Goal: Use online tool/utility: Utilize a website feature to perform a specific function

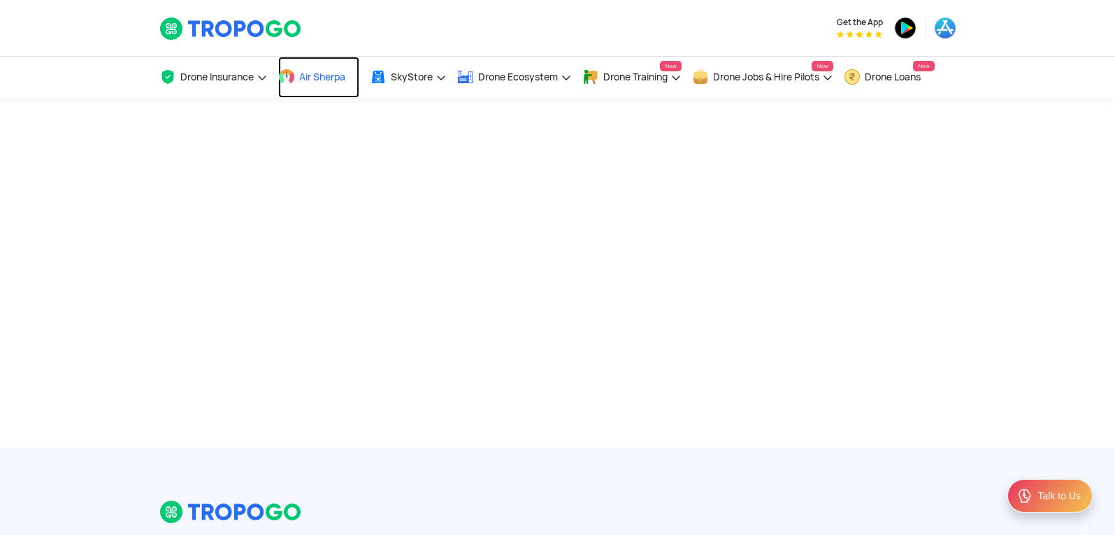
click at [325, 76] on span "Air Sherpa" at bounding box center [322, 76] width 46 height 11
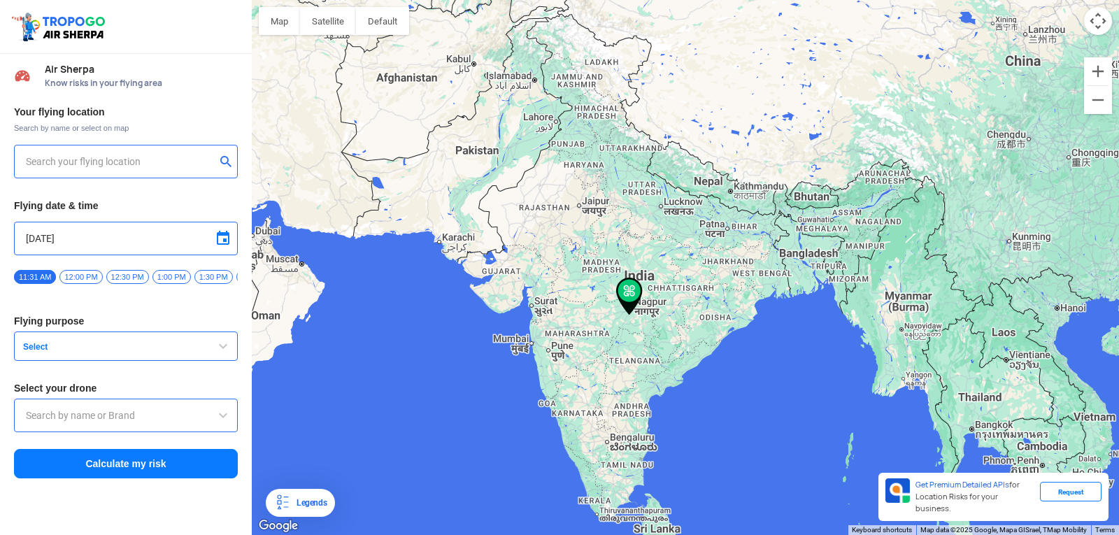
type input "[STREET_ADDRESS]"
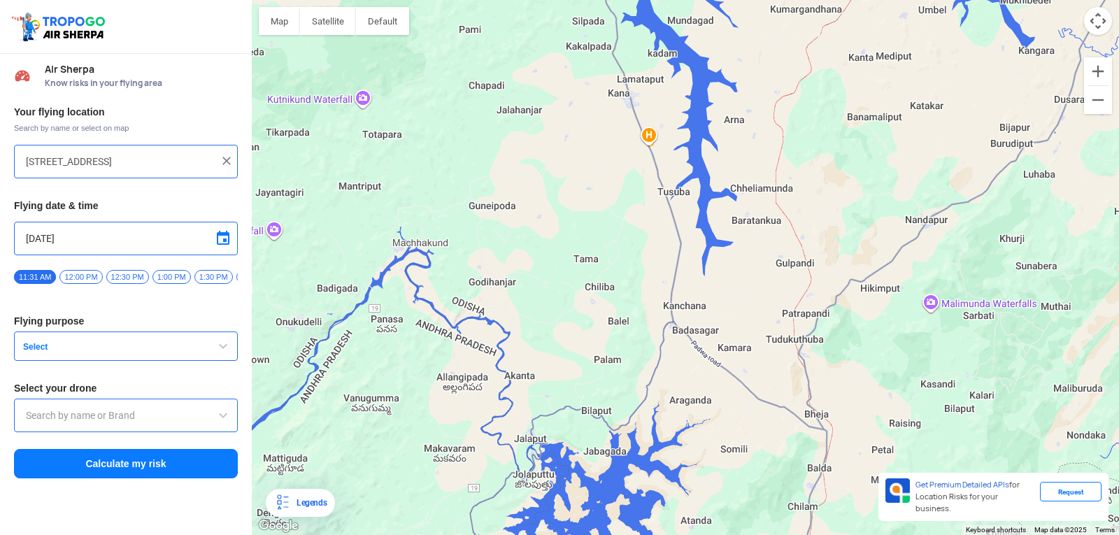
click at [232, 163] on img at bounding box center [227, 161] width 14 height 14
click at [194, 163] on input "text" at bounding box center [121, 161] width 190 height 17
click at [220, 163] on button "submit" at bounding box center [228, 163] width 17 height 14
click at [224, 162] on button "submit" at bounding box center [228, 163] width 17 height 14
click at [92, 245] on input "9/13/2025" at bounding box center [126, 238] width 200 height 17
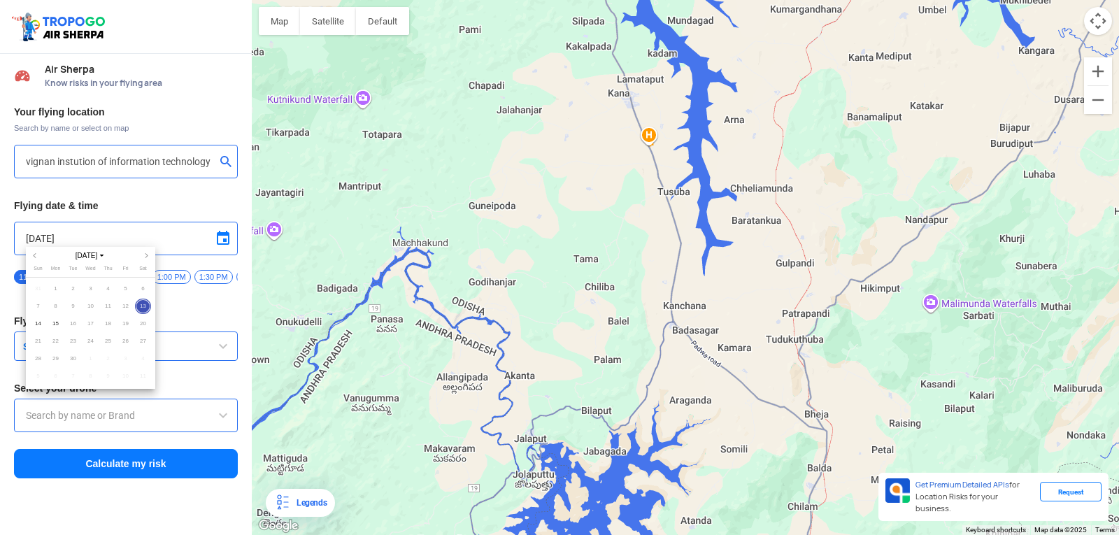
click at [178, 236] on div at bounding box center [559, 267] width 1119 height 535
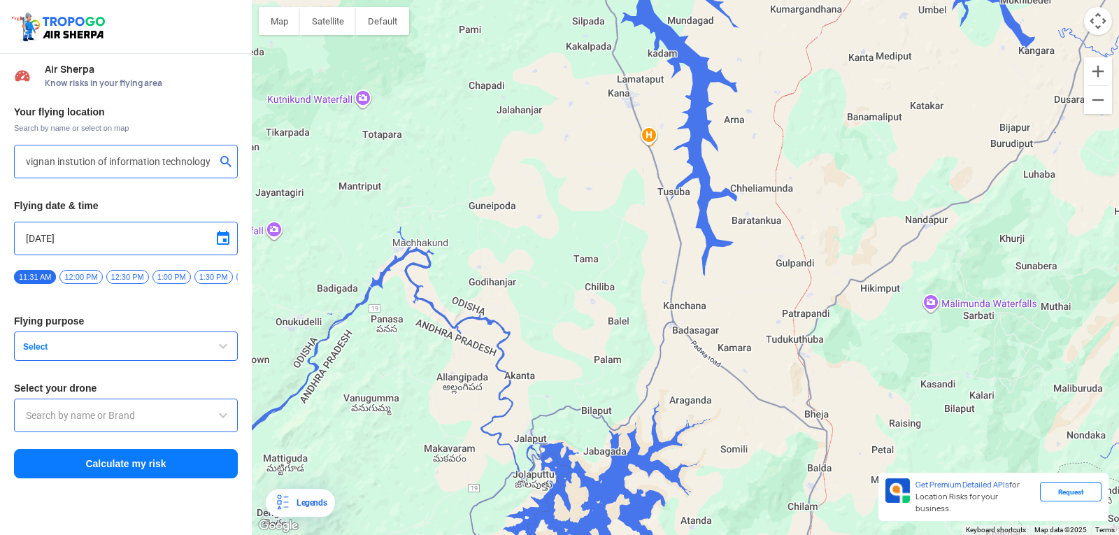
click at [82, 273] on span "12:00 PM" at bounding box center [80, 277] width 43 height 14
click at [190, 350] on span "Select" at bounding box center [104, 346] width 175 height 11
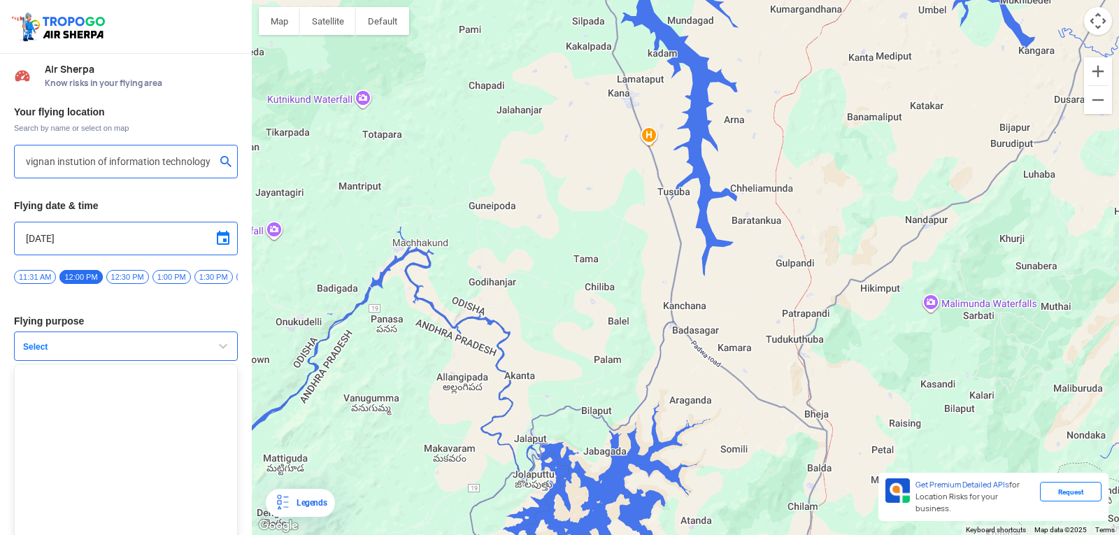
click at [222, 348] on span "button" at bounding box center [223, 346] width 17 height 17
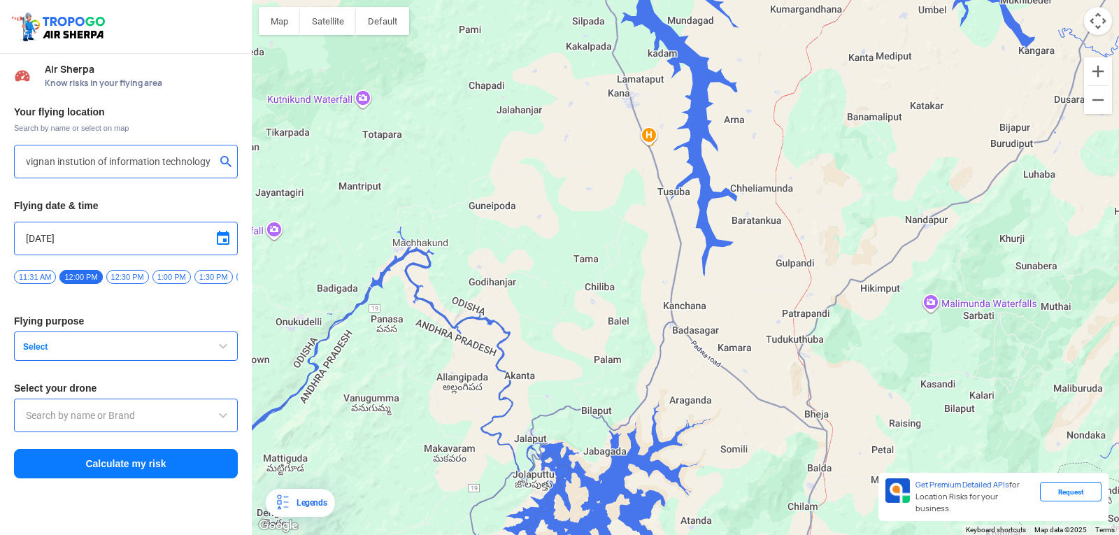
click at [85, 420] on input "text" at bounding box center [126, 415] width 200 height 17
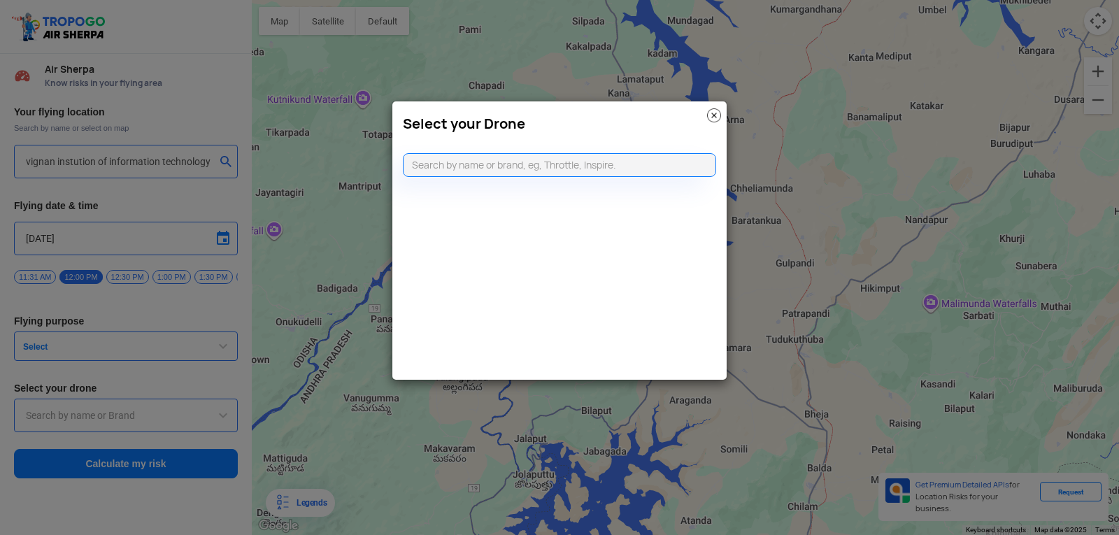
click at [715, 103] on div "Select your Drone" at bounding box center [559, 120] width 334 height 38
click at [711, 113] on img at bounding box center [714, 115] width 14 height 14
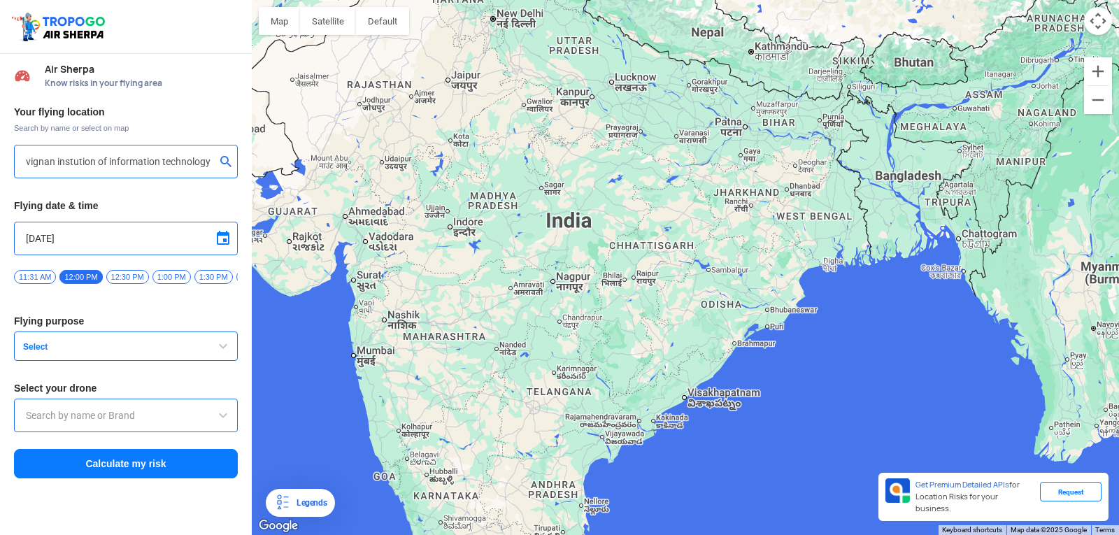
click at [227, 161] on button "submit" at bounding box center [228, 163] width 17 height 14
click at [225, 155] on div at bounding box center [126, 161] width 200 height 17
click at [222, 157] on button "submit" at bounding box center [228, 163] width 17 height 14
click at [220, 162] on div at bounding box center [126, 161] width 200 height 17
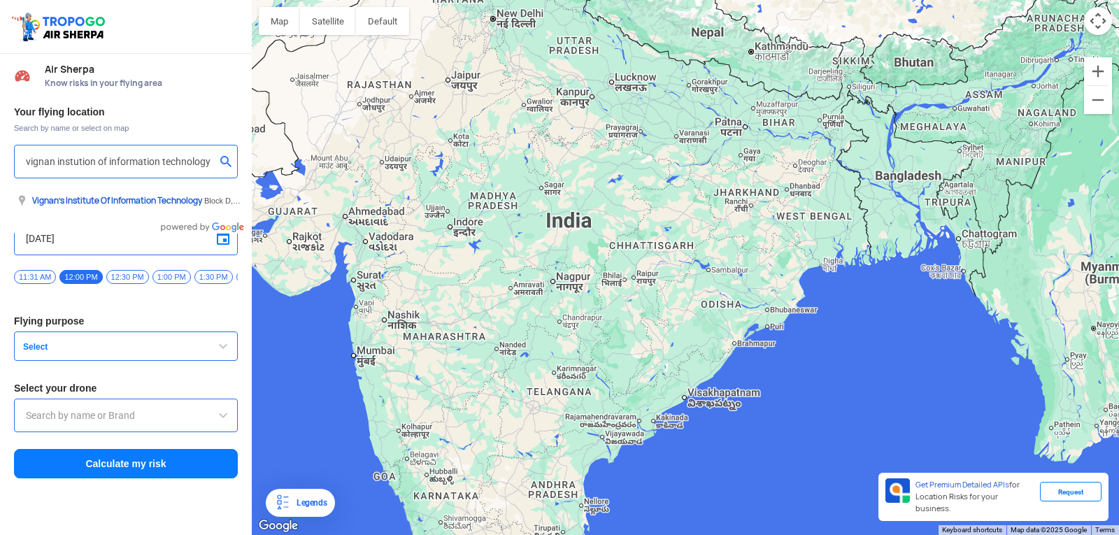
click at [207, 167] on input "vignan instution of information technology" at bounding box center [121, 161] width 190 height 17
type input "Block D, Visakhapatnam, Andhra Pradesh 530049, India"
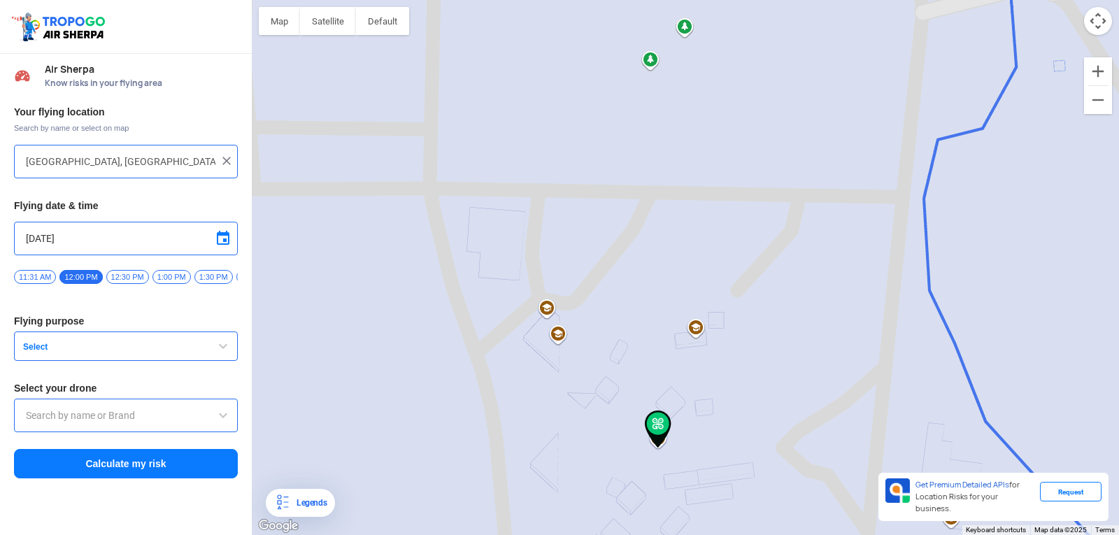
click at [1093, 21] on button "Map camera controls" at bounding box center [1098, 21] width 28 height 28
click at [1033, 24] on button "Move down" at bounding box center [1028, 21] width 28 height 28
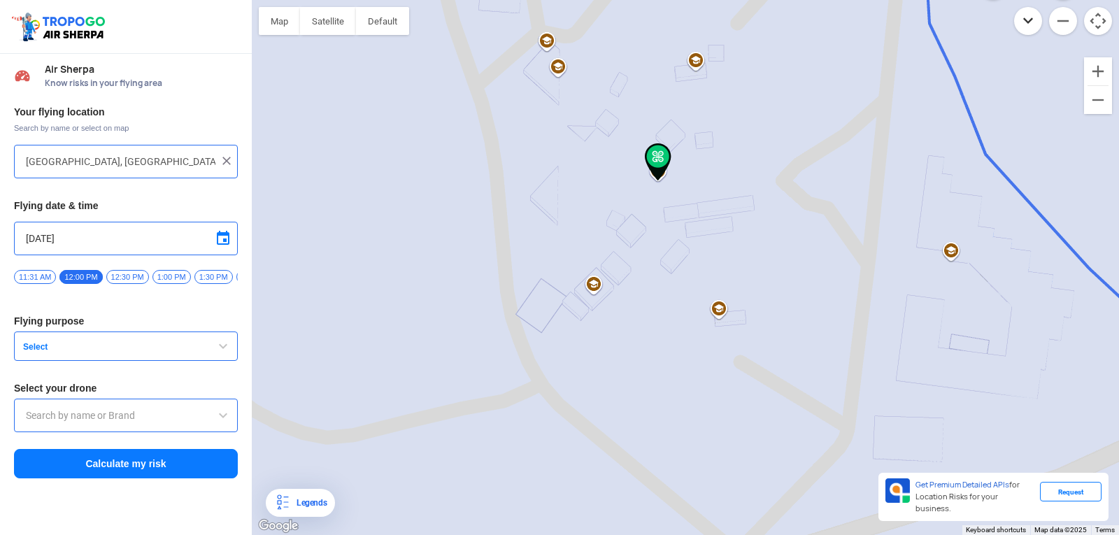
click at [1033, 24] on button "Move down" at bounding box center [1028, 21] width 28 height 28
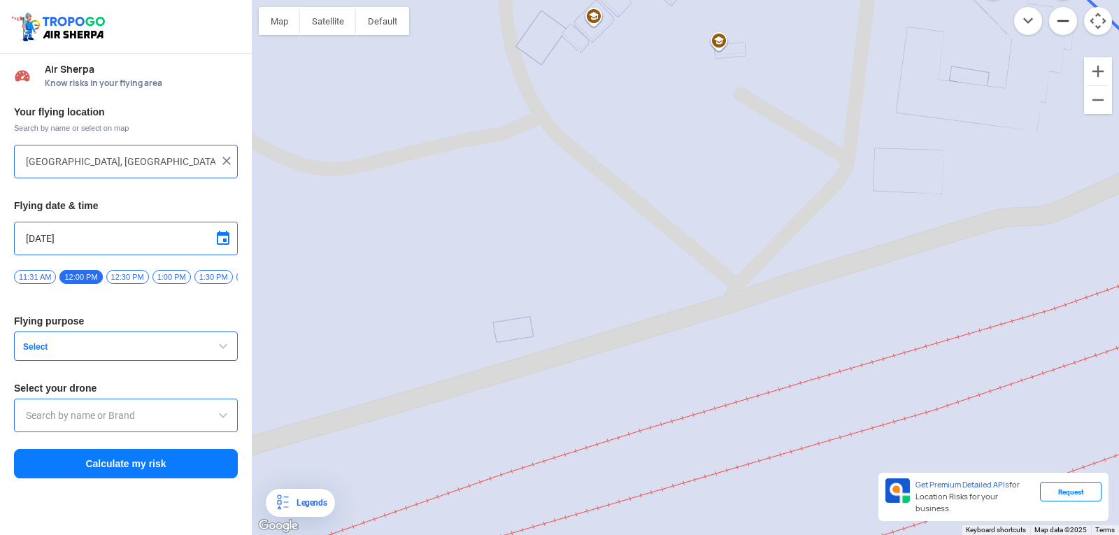
click at [1059, 17] on button "Zoom out" at bounding box center [1063, 21] width 28 height 28
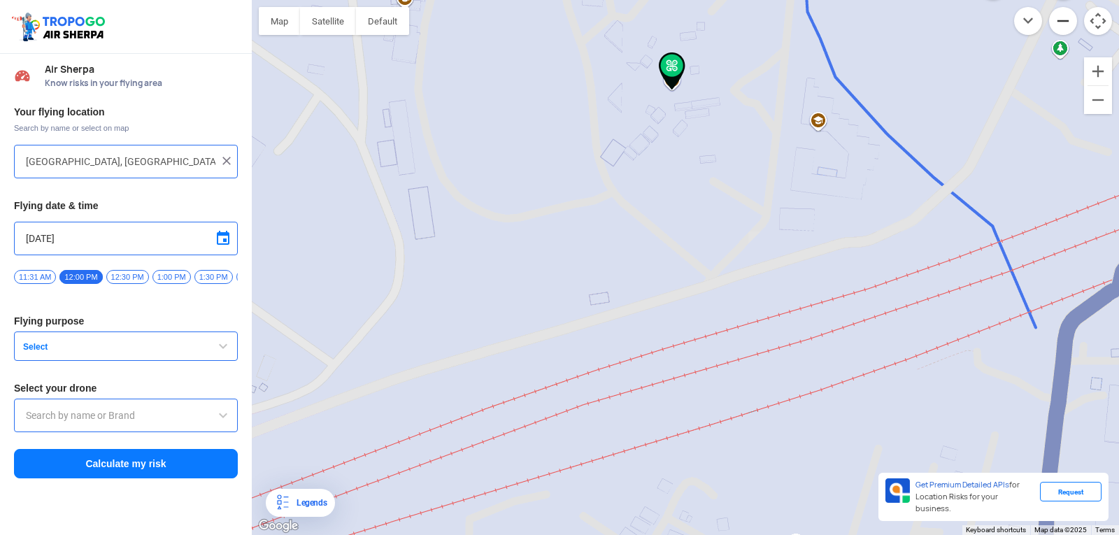
click at [1059, 17] on button "Zoom out" at bounding box center [1063, 21] width 28 height 28
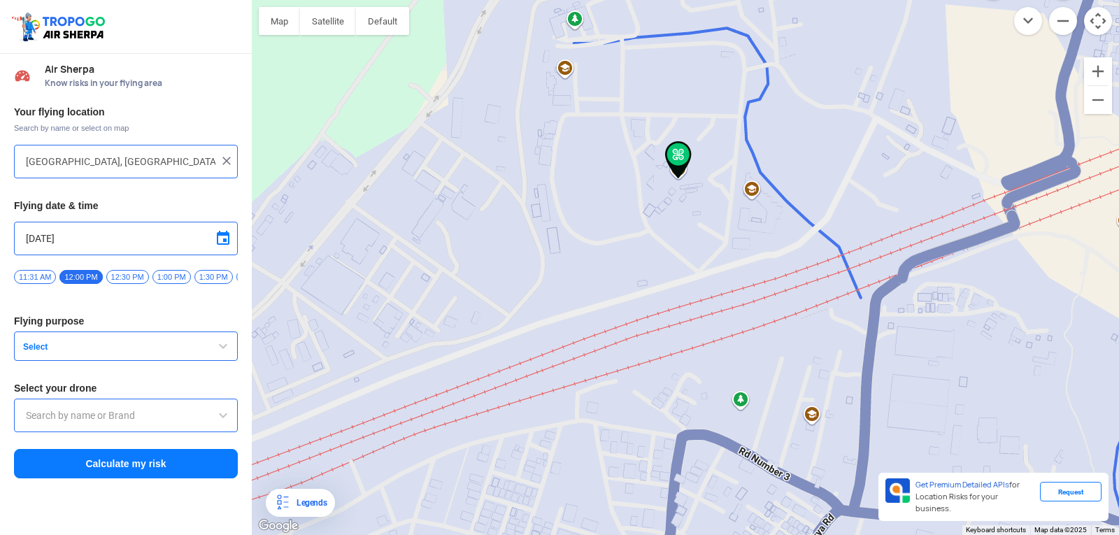
click at [1099, 16] on button "Map camera controls" at bounding box center [1098, 21] width 28 height 28
click at [275, 30] on button "Map" at bounding box center [279, 21] width 41 height 28
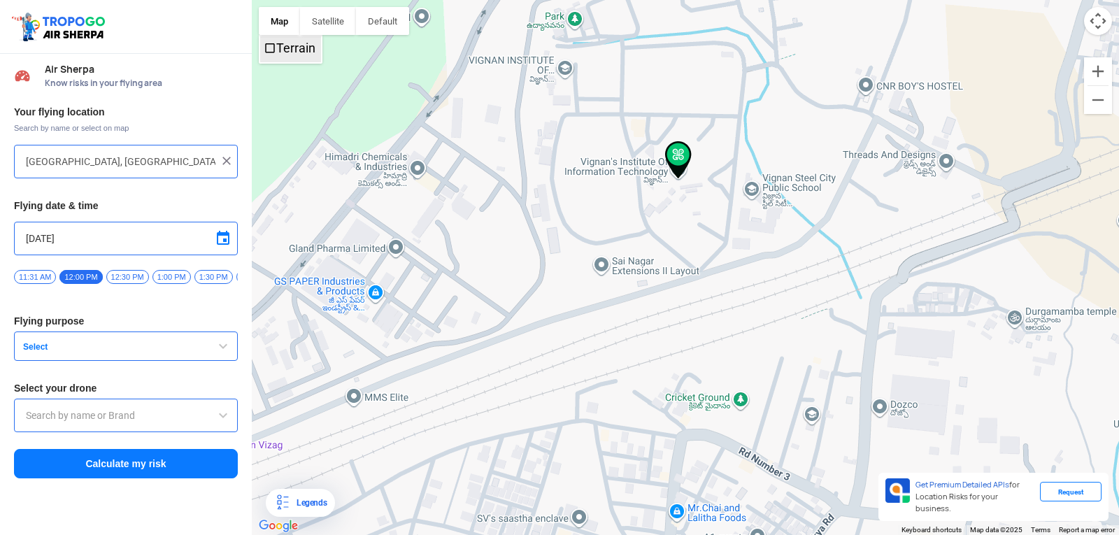
click at [276, 48] on label "Terrain" at bounding box center [295, 48] width 39 height 15
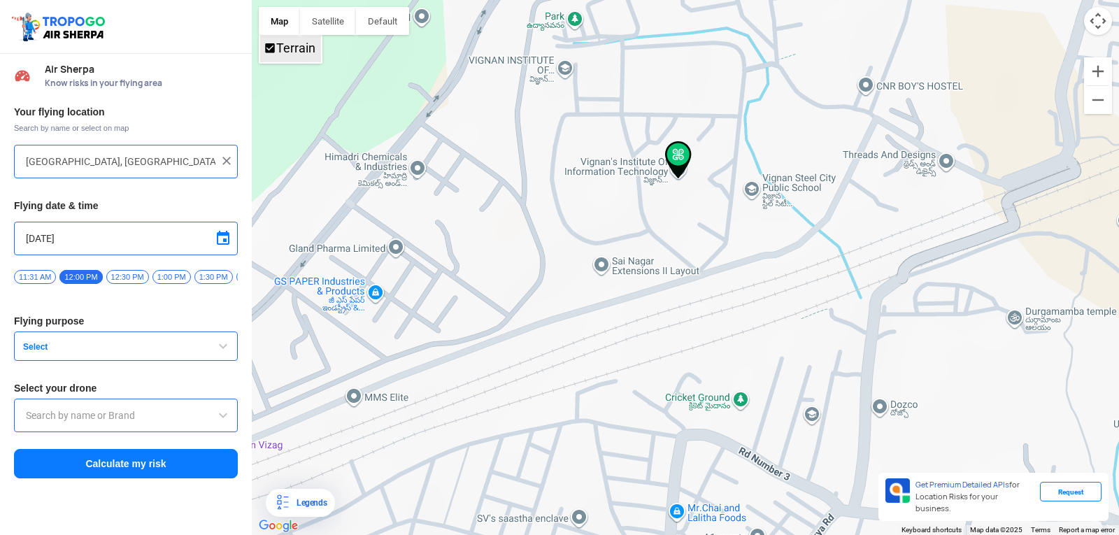
click at [266, 47] on span "Terrain" at bounding box center [270, 48] width 13 height 13
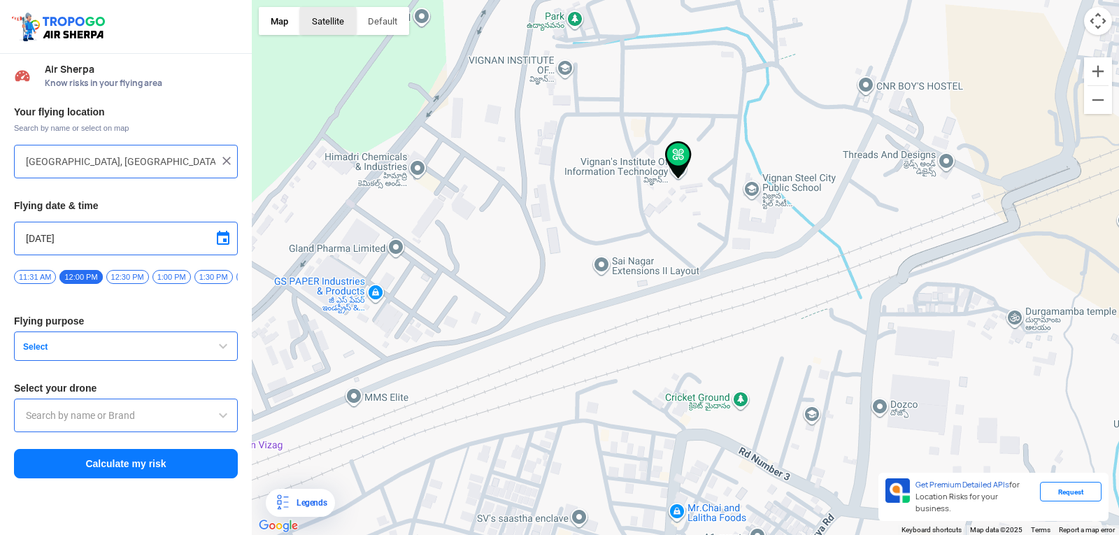
click at [341, 27] on button "Satellite" at bounding box center [328, 21] width 56 height 28
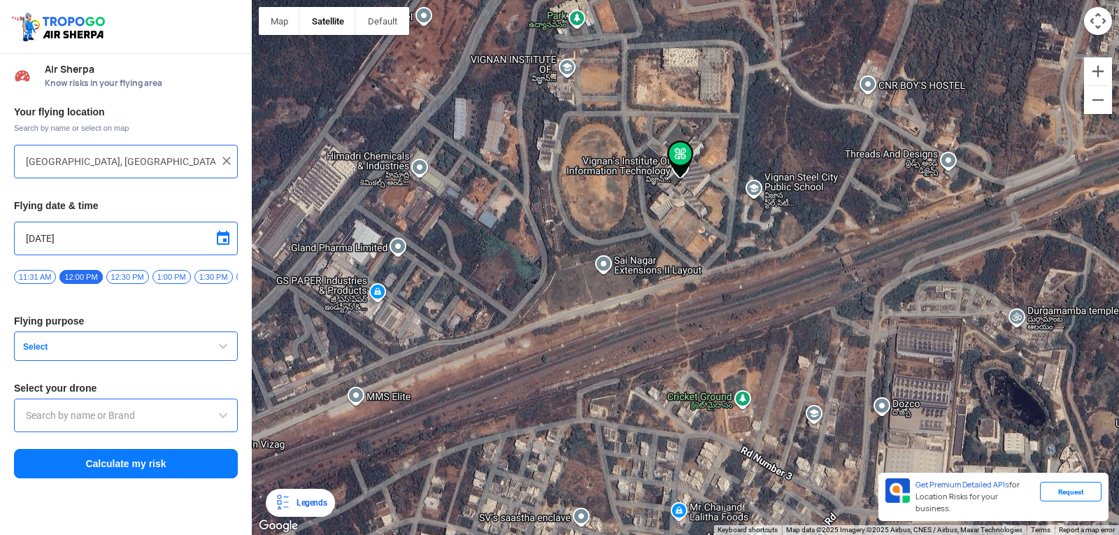
drag, startPoint x: 630, startPoint y: 411, endPoint x: 639, endPoint y: 392, distance: 21.6
click at [631, 410] on div at bounding box center [685, 267] width 867 height 535
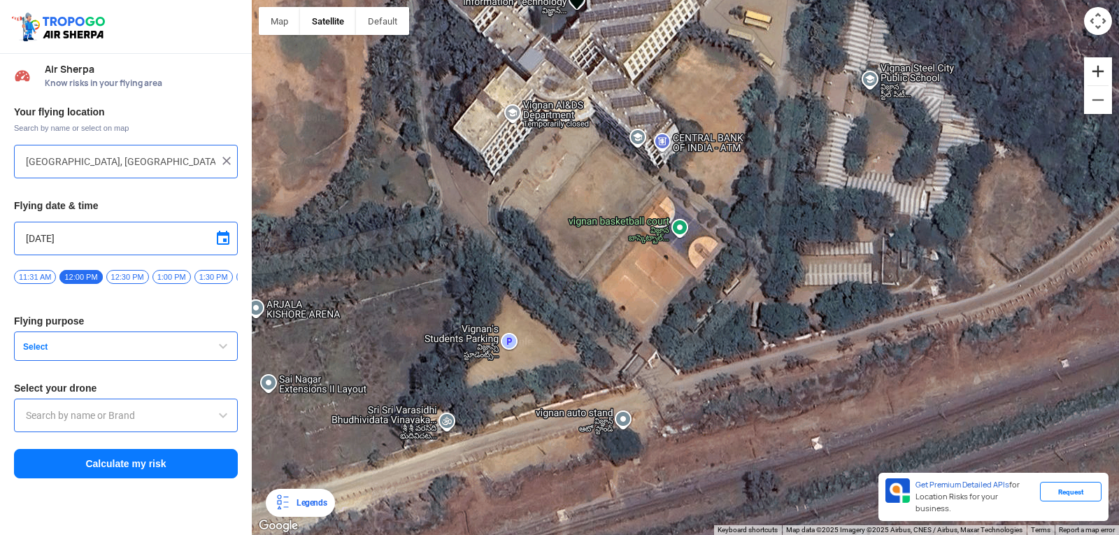
click at [1105, 71] on button "Zoom in" at bounding box center [1098, 71] width 28 height 28
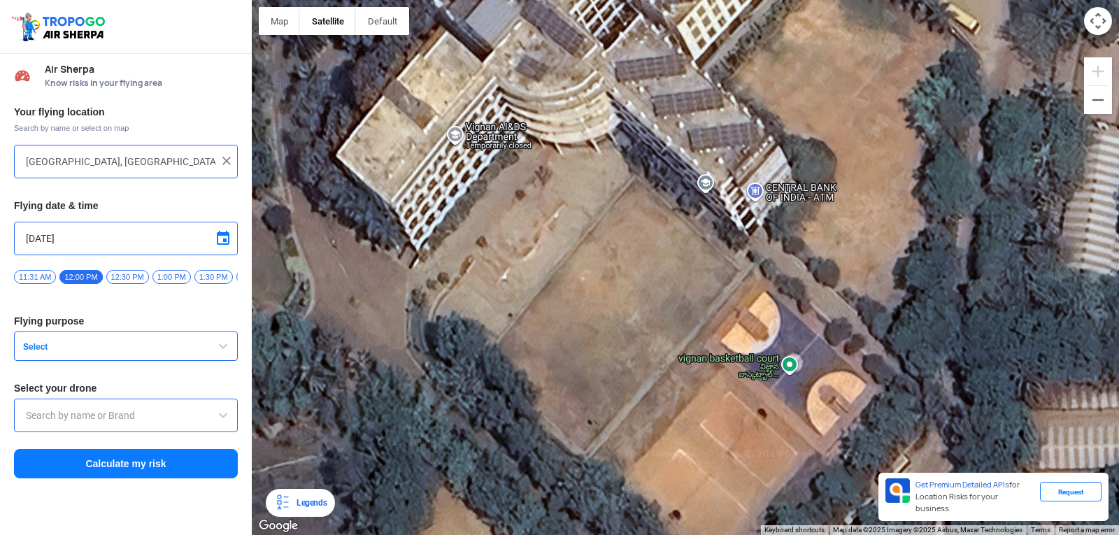
drag, startPoint x: 634, startPoint y: 164, endPoint x: 670, endPoint y: 279, distance: 121.0
click at [680, 290] on div at bounding box center [685, 267] width 867 height 535
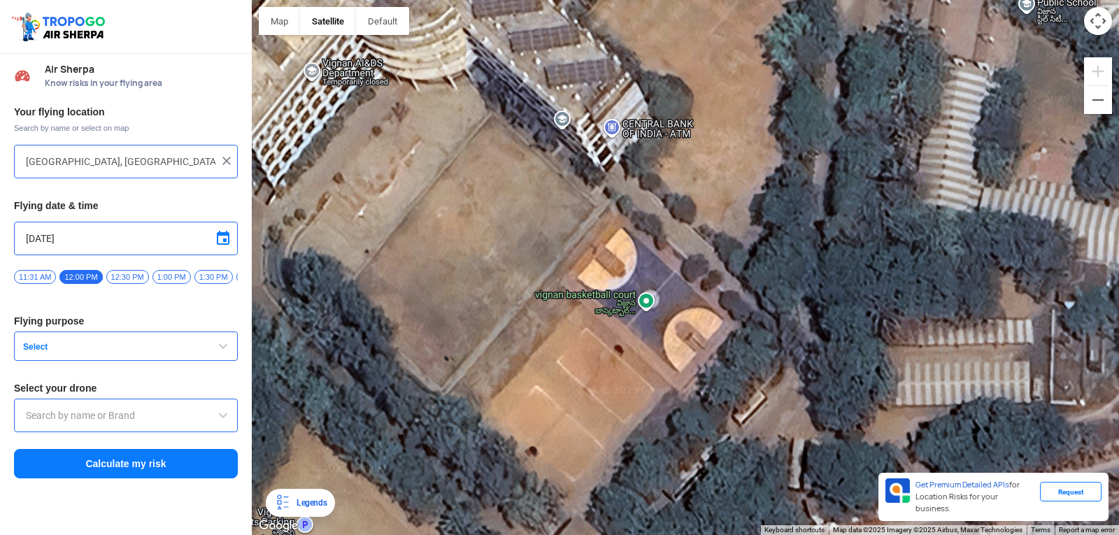
drag, startPoint x: 664, startPoint y: 266, endPoint x: 707, endPoint y: 421, distance: 160.5
click at [734, 424] on div at bounding box center [685, 267] width 867 height 535
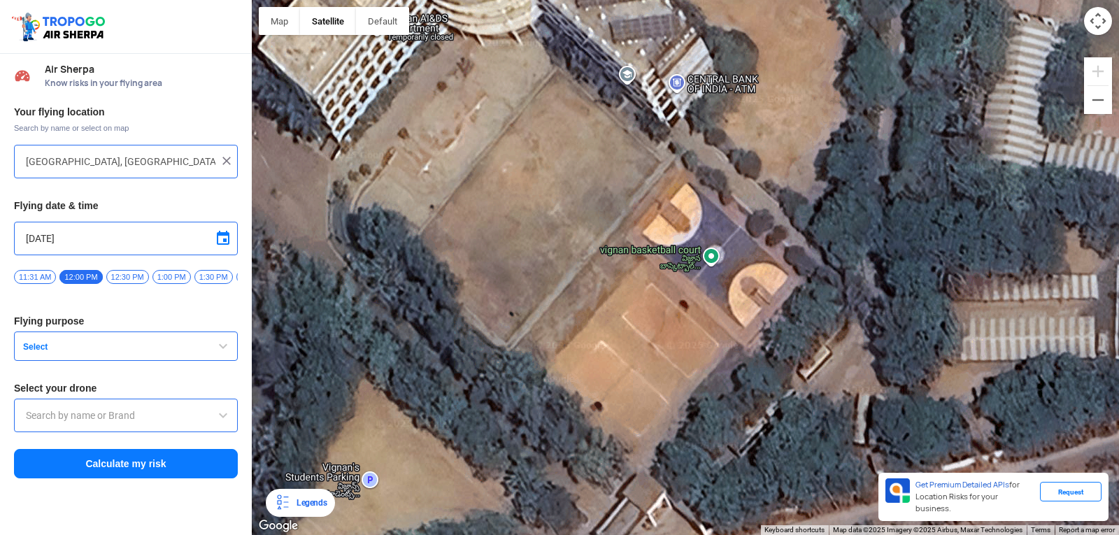
drag, startPoint x: 667, startPoint y: 332, endPoint x: 683, endPoint y: 109, distance: 223.6
click at [687, 115] on div at bounding box center [685, 267] width 867 height 535
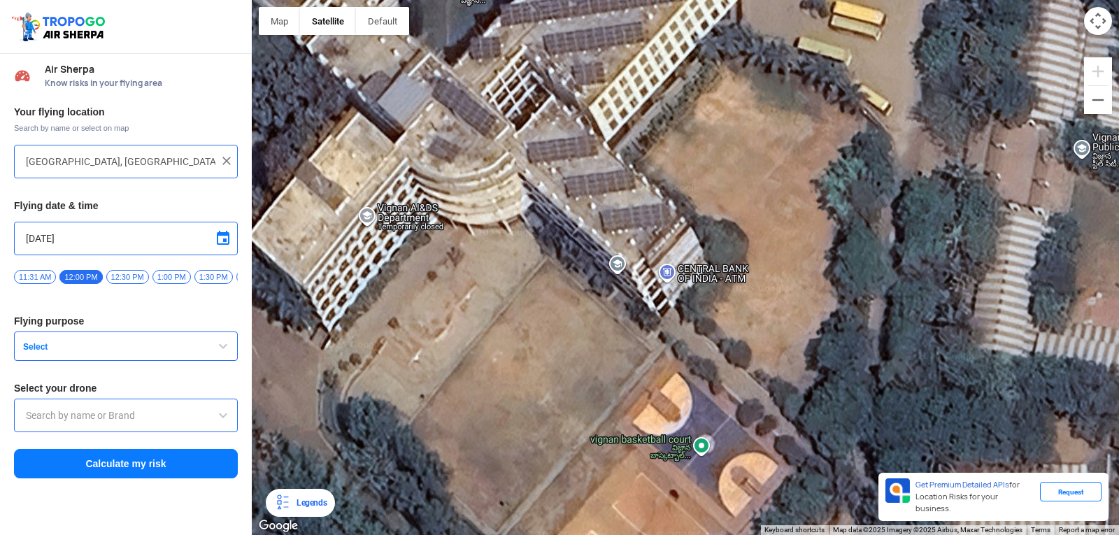
drag, startPoint x: 608, startPoint y: 114, endPoint x: 590, endPoint y: 301, distance: 188.4
click at [590, 301] on div at bounding box center [685, 267] width 867 height 535
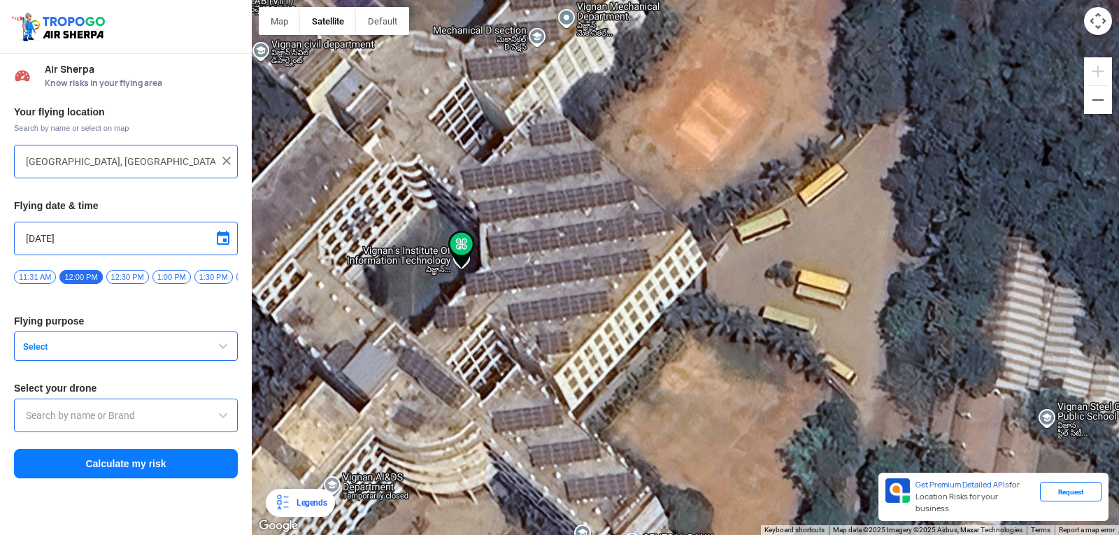
drag, startPoint x: 602, startPoint y: 290, endPoint x: 592, endPoint y: 568, distance: 277.8
click at [592, 534] on html "Location Risk Score Air Sherpa Know risks in your flying area Your flying locat…" at bounding box center [559, 267] width 1119 height 535
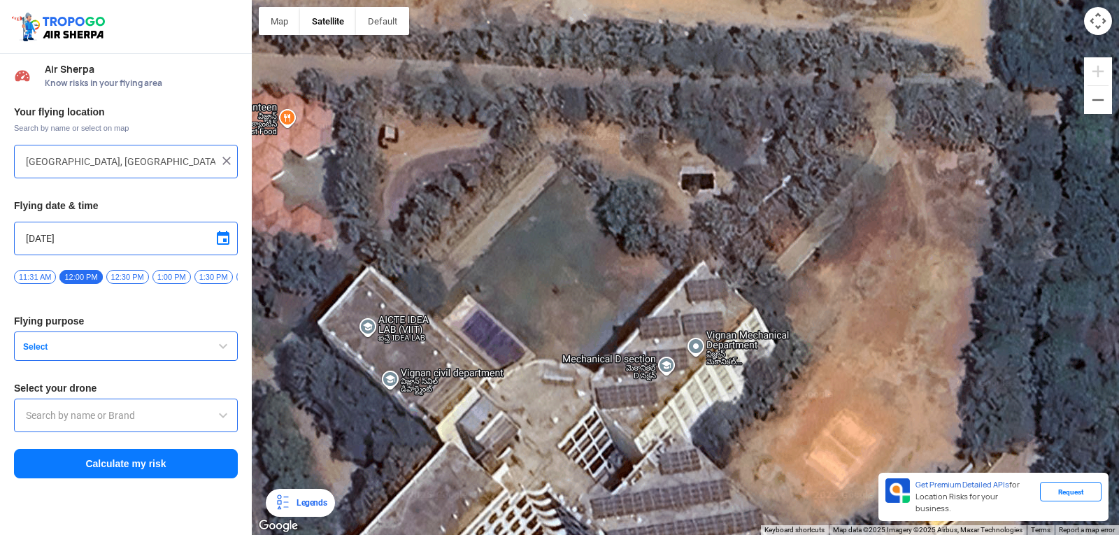
drag, startPoint x: 727, startPoint y: 44, endPoint x: 845, endPoint y: 364, distance: 341.4
click at [861, 373] on div at bounding box center [685, 267] width 867 height 535
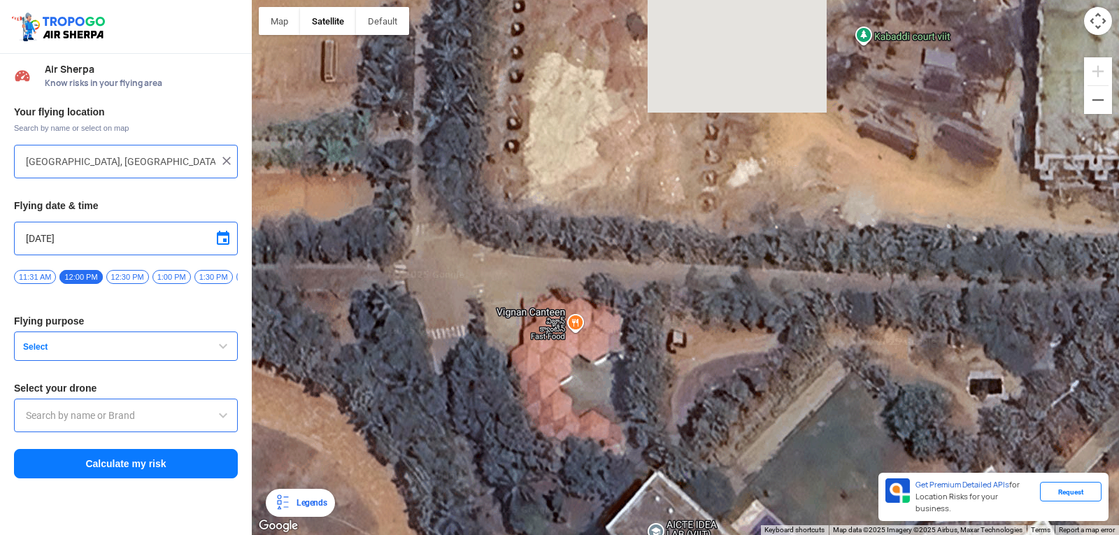
drag, startPoint x: 841, startPoint y: 362, endPoint x: 1080, endPoint y: 488, distance: 271.2
click at [1102, 534] on html "Location Risk Score Air Sherpa Know risks in your flying area Your flying locat…" at bounding box center [559, 267] width 1119 height 535
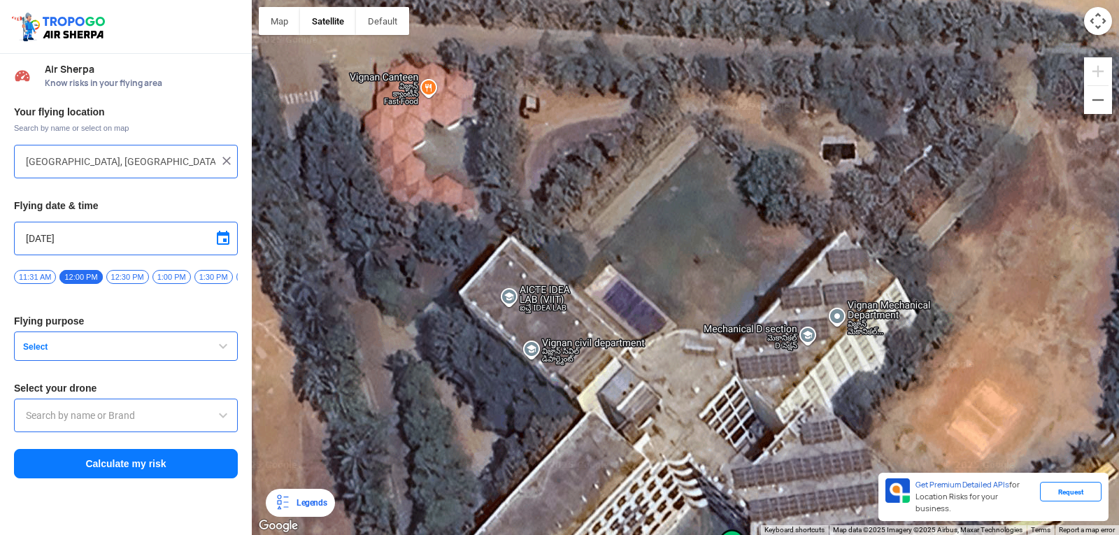
drag, startPoint x: 1081, startPoint y: 487, endPoint x: 931, endPoint y: 499, distance: 150.1
click at [984, 524] on div "Map Terrain Satellite Labels Legends Get Premium Detailed APIs for Location Ris…" at bounding box center [685, 267] width 867 height 535
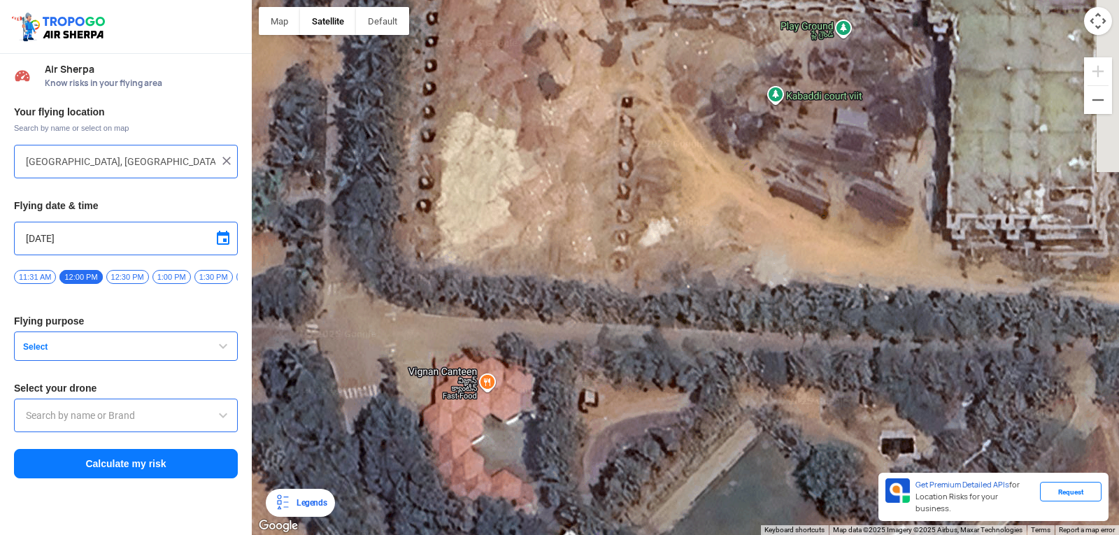
drag, startPoint x: 713, startPoint y: 270, endPoint x: 773, endPoint y: 568, distance: 303.9
click at [773, 534] on html "Location Risk Score Air Sherpa Know risks in your flying area Your flying locat…" at bounding box center [559, 267] width 1119 height 535
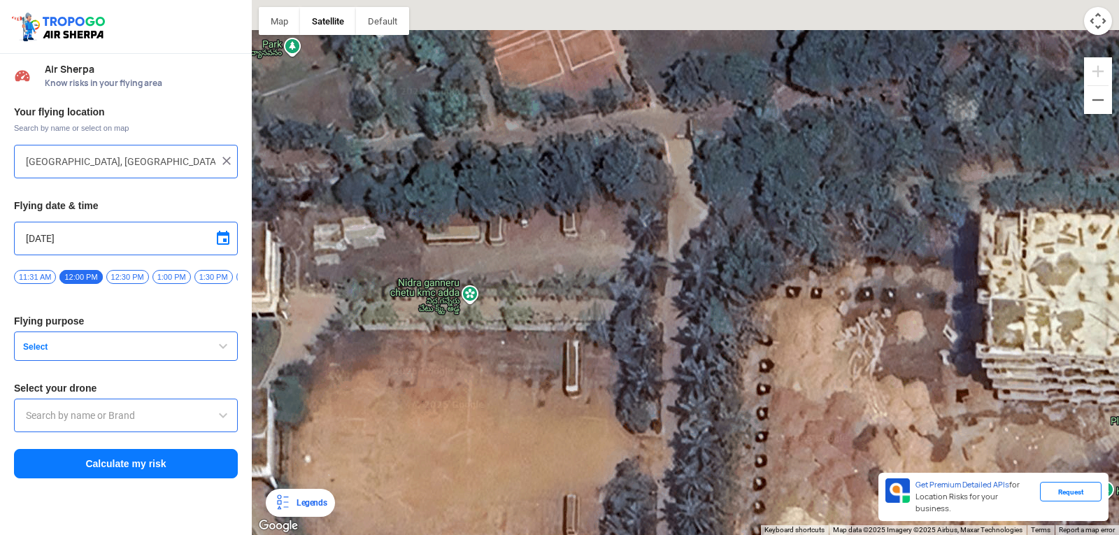
drag, startPoint x: 429, startPoint y: 108, endPoint x: 779, endPoint y: 501, distance: 526.0
click at [778, 501] on div at bounding box center [685, 267] width 867 height 535
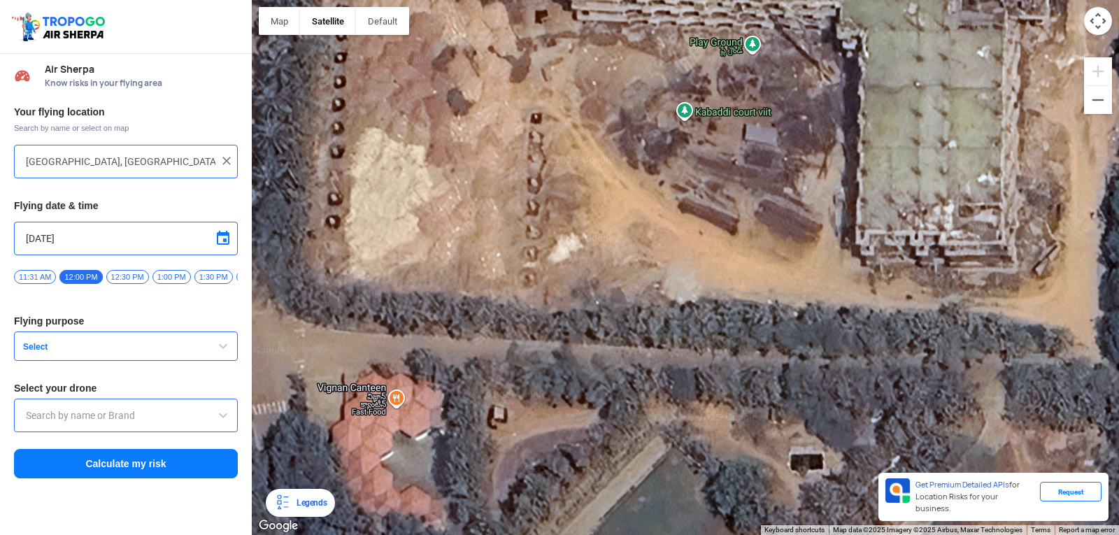
drag, startPoint x: 884, startPoint y: 314, endPoint x: 424, endPoint y: -61, distance: 592.9
click at [424, 0] on html "Location Risk Score Air Sherpa Know risks in your flying area Your flying locat…" at bounding box center [559, 267] width 1119 height 535
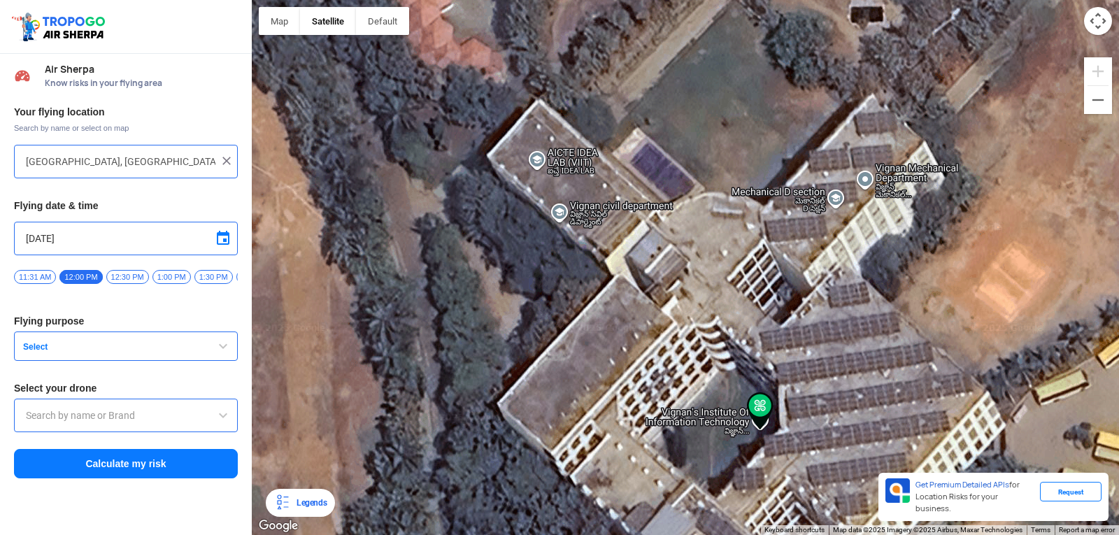
drag, startPoint x: 738, startPoint y: 387, endPoint x: 799, endPoint y: -61, distance: 451.6
click at [799, 0] on html "Location Risk Score Air Sherpa Know risks in your flying area Your flying locat…" at bounding box center [559, 267] width 1119 height 535
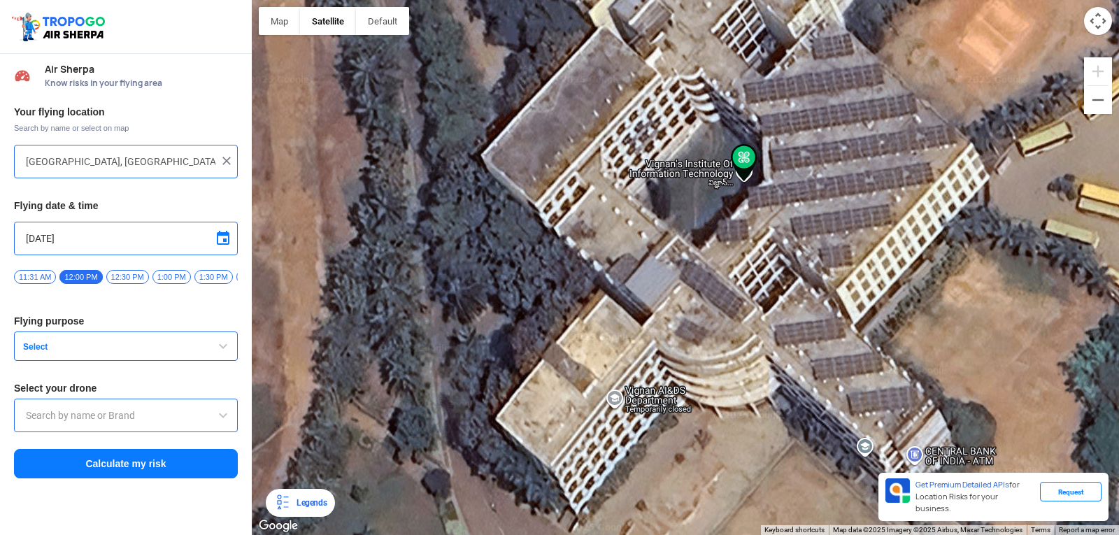
drag, startPoint x: 775, startPoint y: 400, endPoint x: 752, endPoint y: 127, distance: 273.6
click at [752, 144] on img at bounding box center [744, 163] width 27 height 38
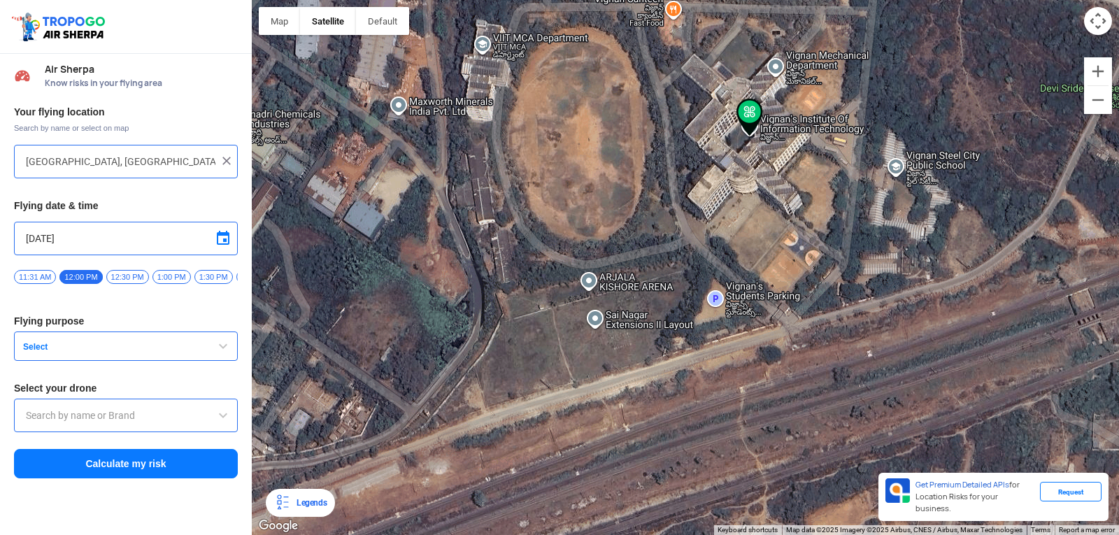
click at [227, 417] on span at bounding box center [223, 415] width 17 height 17
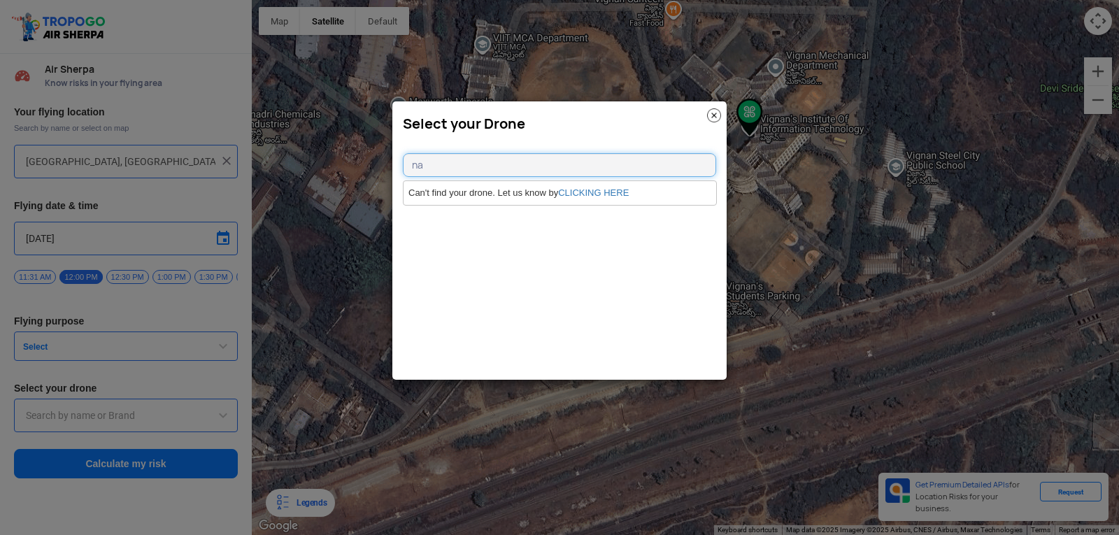
type input "n"
type input "t"
click at [368, 471] on modal-container "Select your Drone" at bounding box center [559, 267] width 1119 height 535
click at [478, 464] on modal-container "Select your Drone" at bounding box center [559, 267] width 1119 height 535
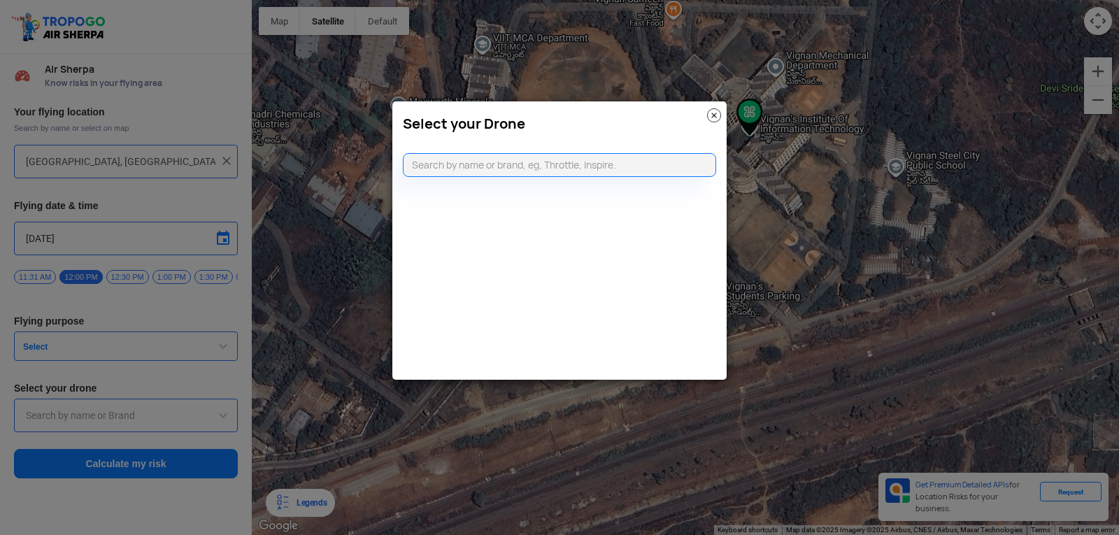
click at [715, 113] on img at bounding box center [714, 115] width 14 height 14
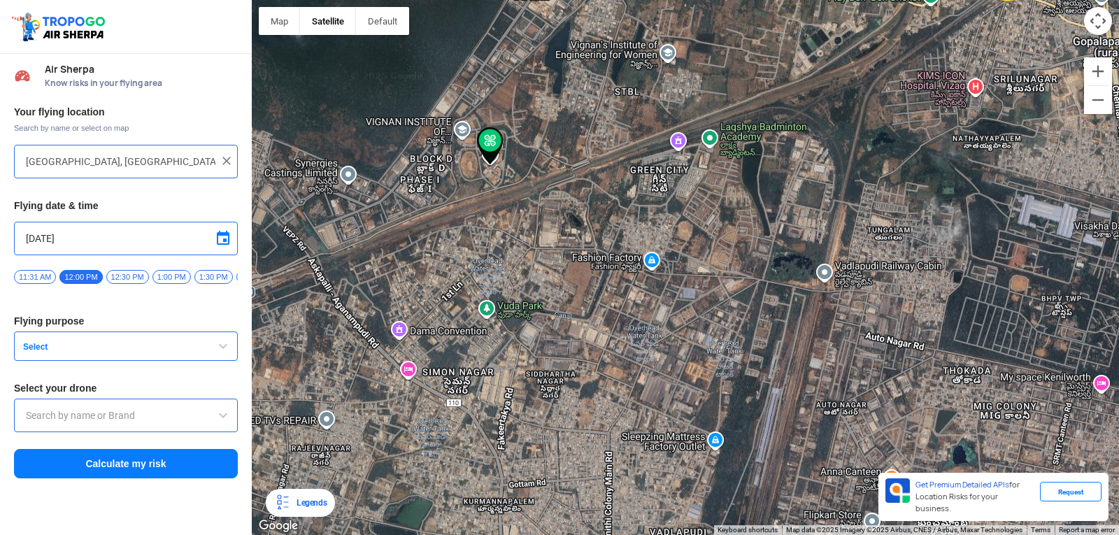
drag, startPoint x: 754, startPoint y: 398, endPoint x: 671, endPoint y: 94, distance: 314.7
click at [671, 94] on div at bounding box center [685, 267] width 867 height 535
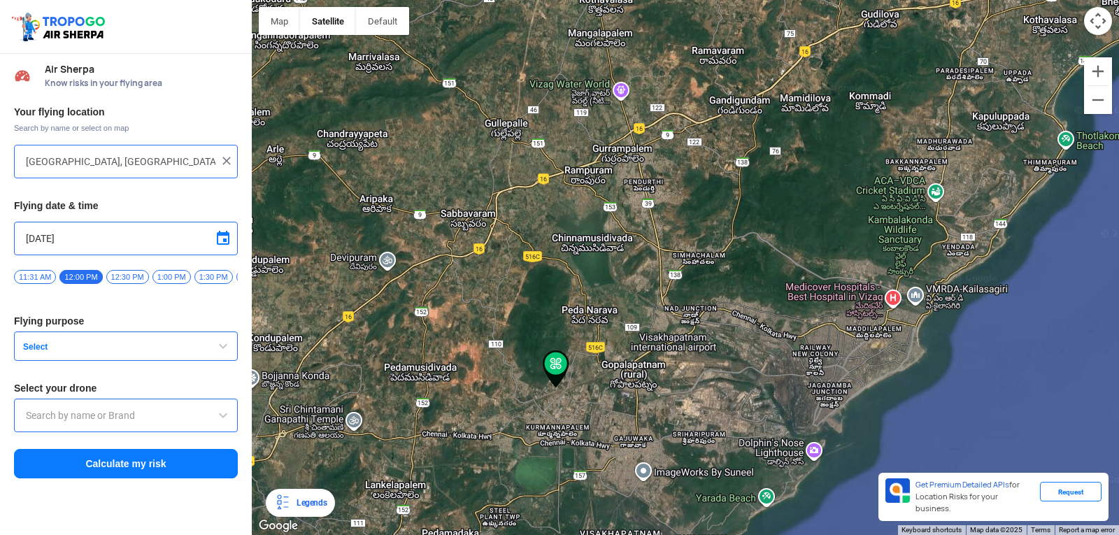
click at [216, 347] on span "button" at bounding box center [223, 346] width 17 height 17
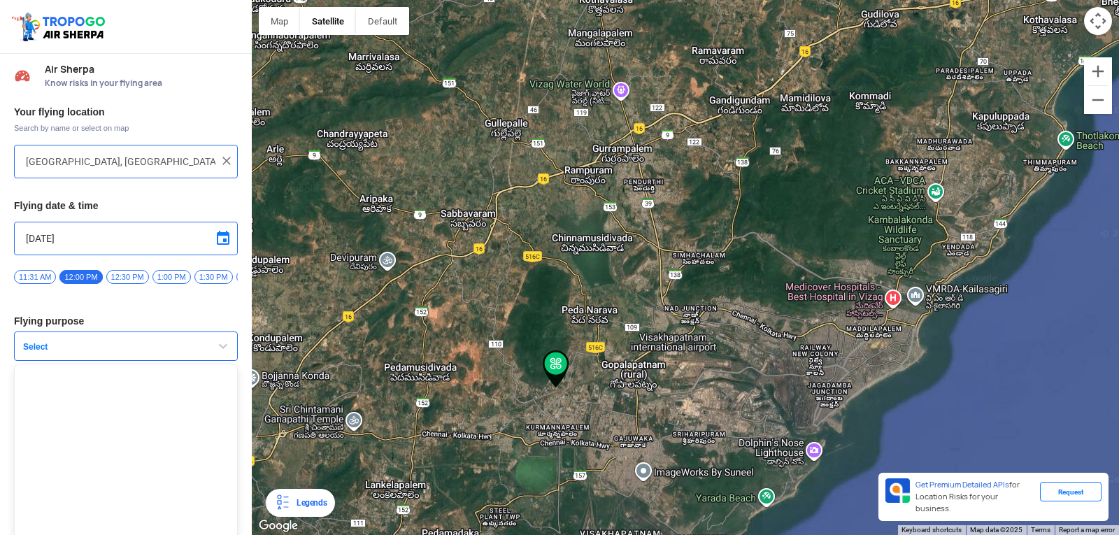
click at [216, 347] on span "button" at bounding box center [223, 346] width 17 height 17
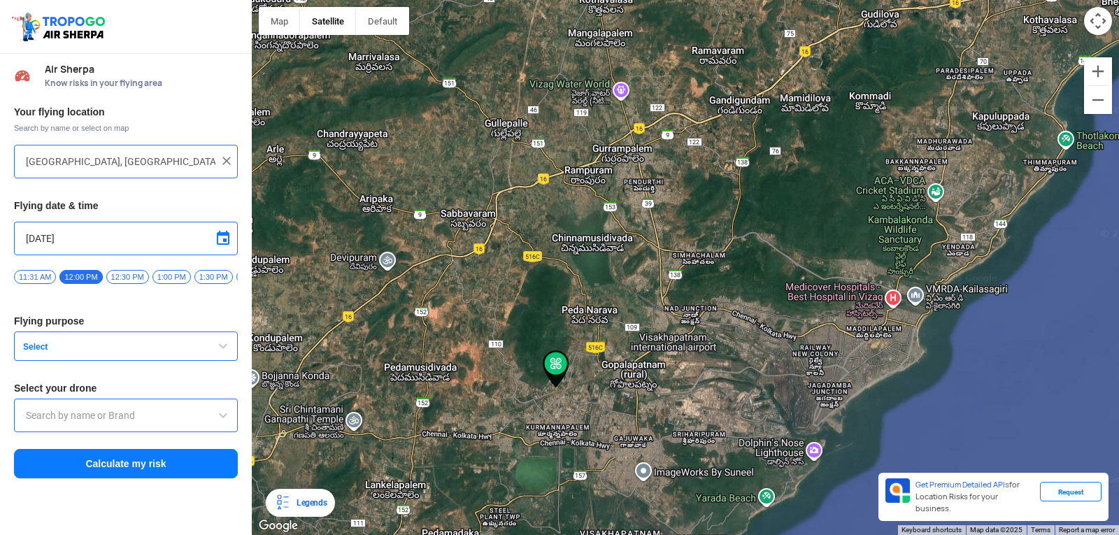
drag, startPoint x: 1091, startPoint y: 309, endPoint x: 1090, endPoint y: 301, distance: 7.7
click at [1091, 309] on div at bounding box center [685, 267] width 867 height 535
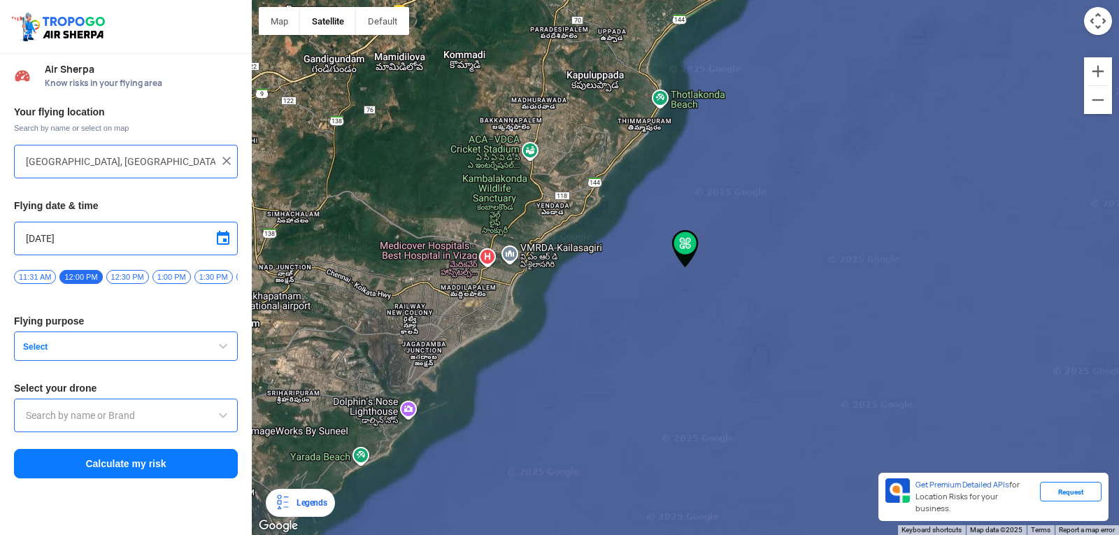
click at [285, 103] on div at bounding box center [685, 267] width 867 height 535
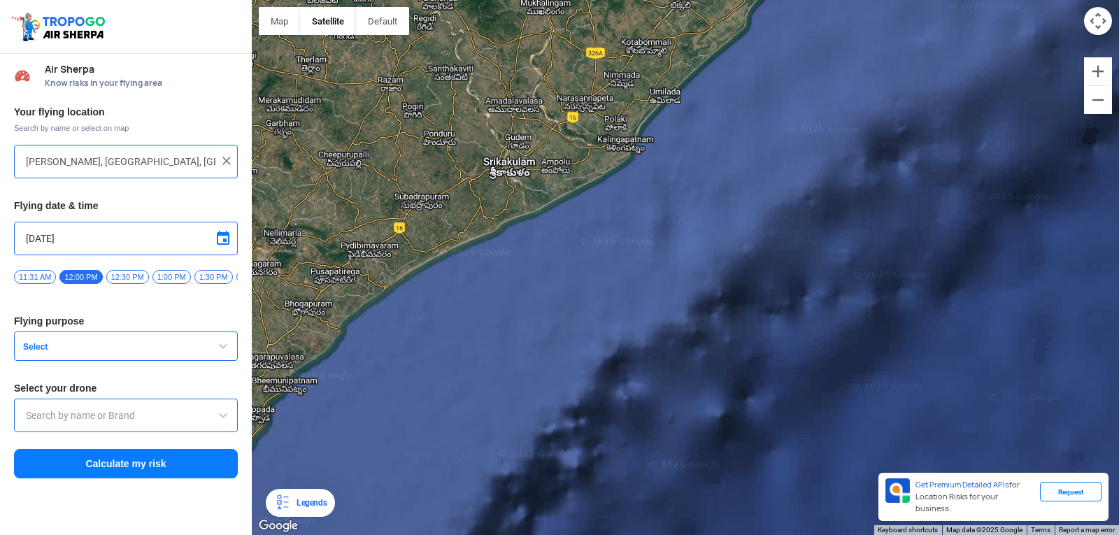
click at [286, 250] on div at bounding box center [685, 267] width 867 height 535
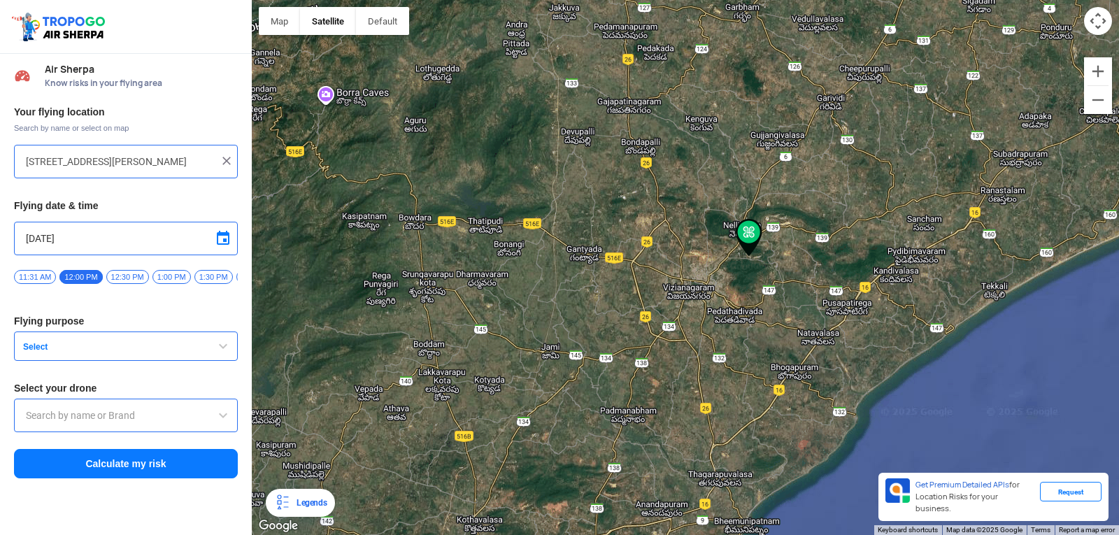
click at [622, 434] on div at bounding box center [685, 267] width 867 height 535
drag, startPoint x: 625, startPoint y: 429, endPoint x: 659, endPoint y: 335, distance: 99.5
click at [659, 335] on div at bounding box center [685, 267] width 867 height 535
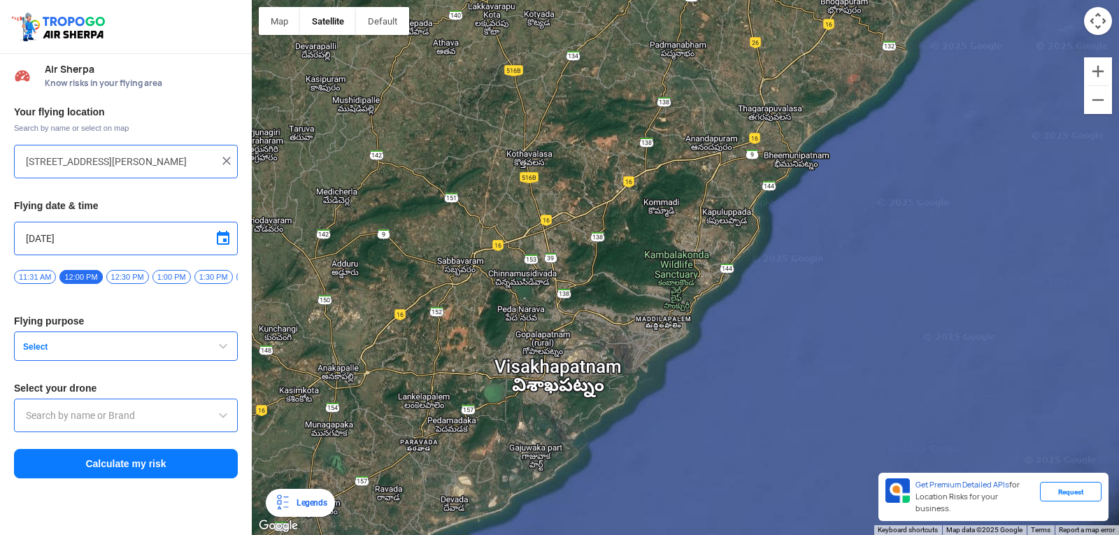
drag, startPoint x: 627, startPoint y: 322, endPoint x: 675, endPoint y: -43, distance: 368.1
click at [675, 0] on html "Location Risk Score Air Sherpa Know risks in your flying area Your flying locat…" at bounding box center [559, 267] width 1119 height 535
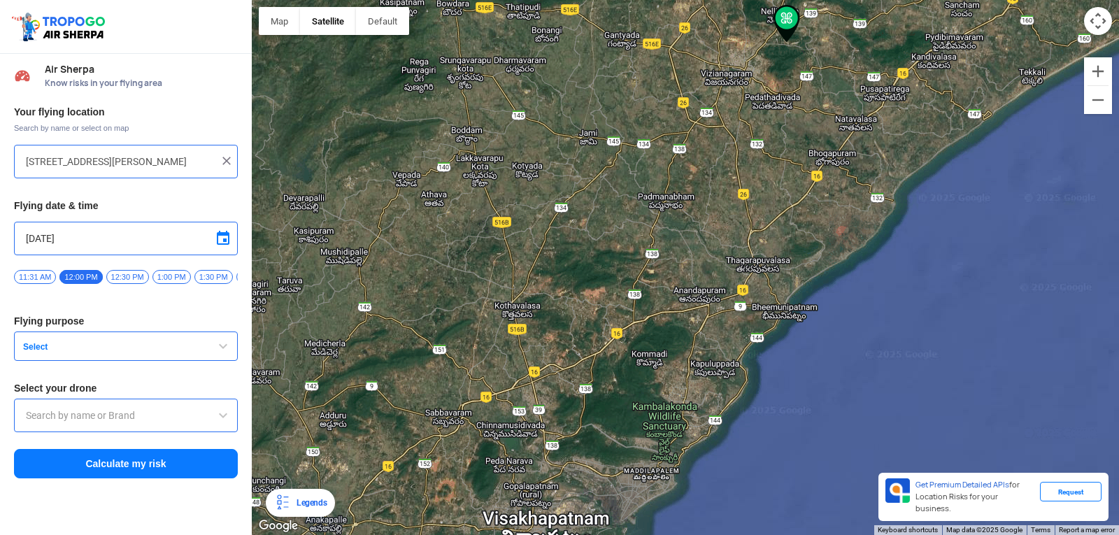
drag, startPoint x: 666, startPoint y: 103, endPoint x: 657, endPoint y: 259, distance: 155.5
click at [657, 259] on div at bounding box center [685, 267] width 867 height 535
click at [656, 224] on div at bounding box center [685, 267] width 867 height 535
type input "Sirlapalem, Andhra Pradesh, India"
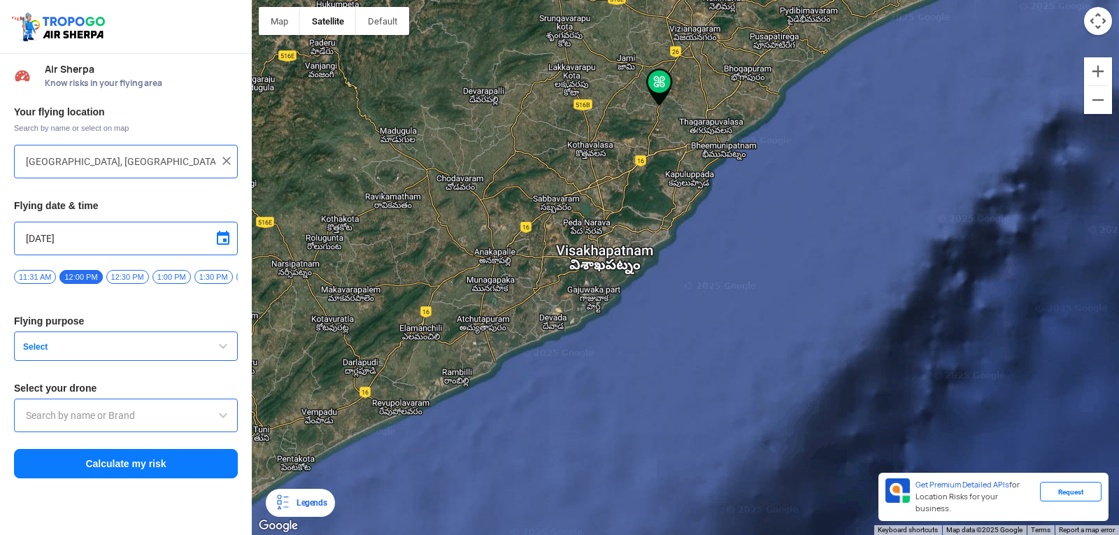
click at [659, 80] on img at bounding box center [659, 88] width 27 height 38
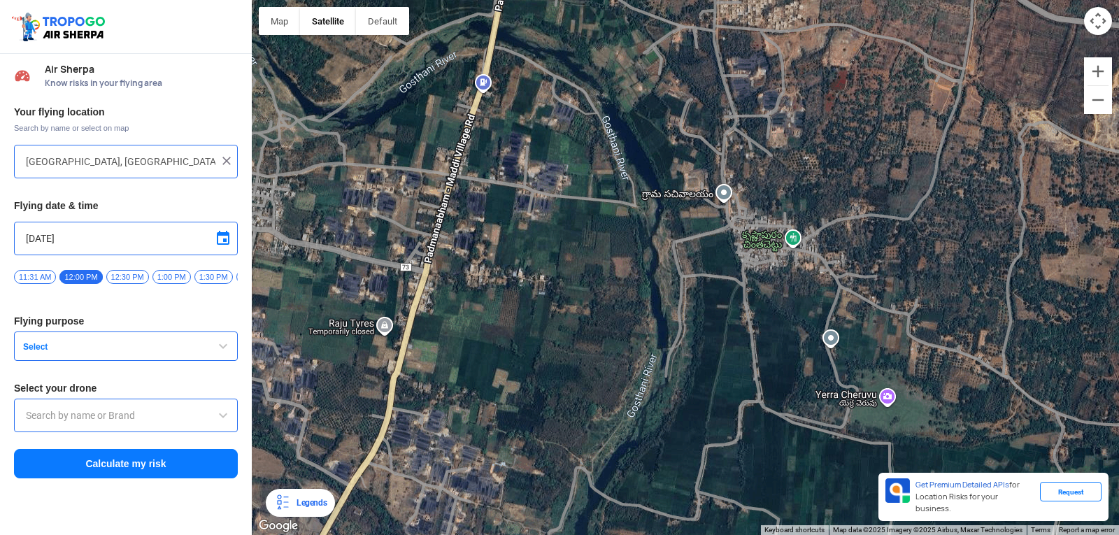
drag, startPoint x: 798, startPoint y: 34, endPoint x: 794, endPoint y: 202, distance: 167.9
click at [794, 201] on div at bounding box center [685, 267] width 867 height 535
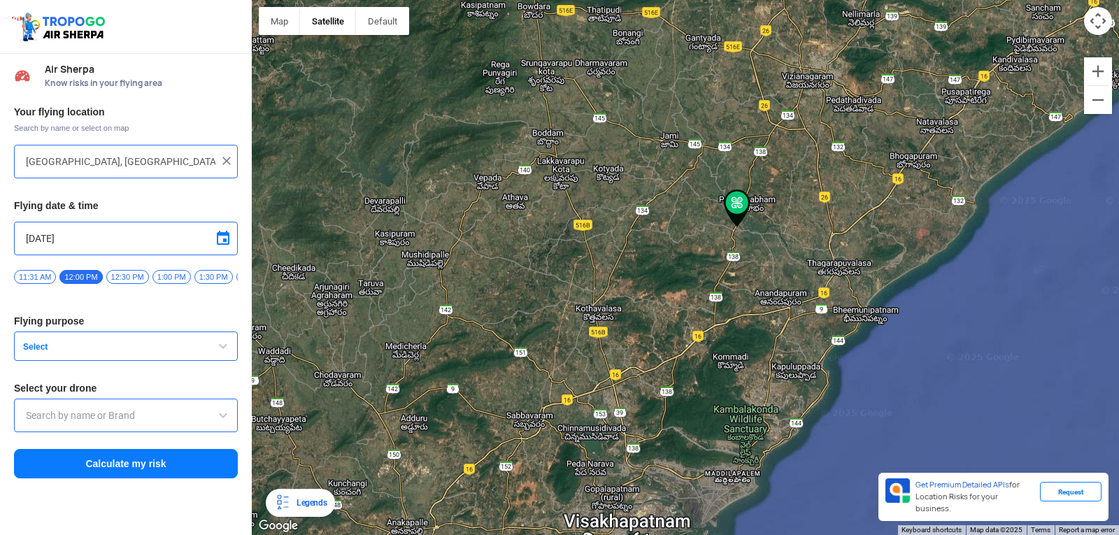
click at [232, 152] on div "Sirlapalem, Andhra Pradesh, India" at bounding box center [126, 162] width 224 height 34
click at [223, 158] on img at bounding box center [227, 161] width 14 height 14
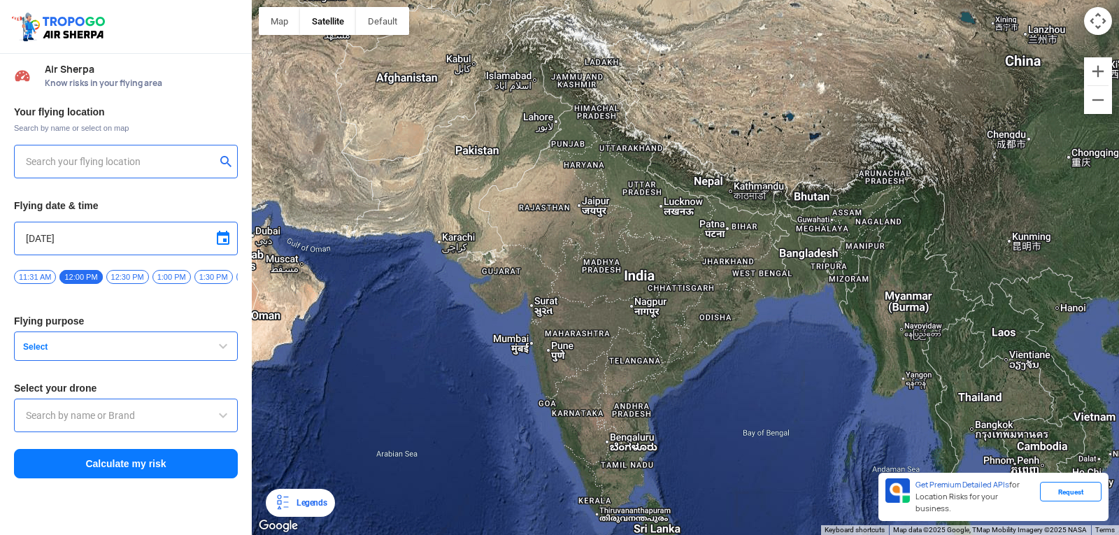
click at [1117, 371] on div at bounding box center [685, 267] width 867 height 535
type input "Unnamed Road"
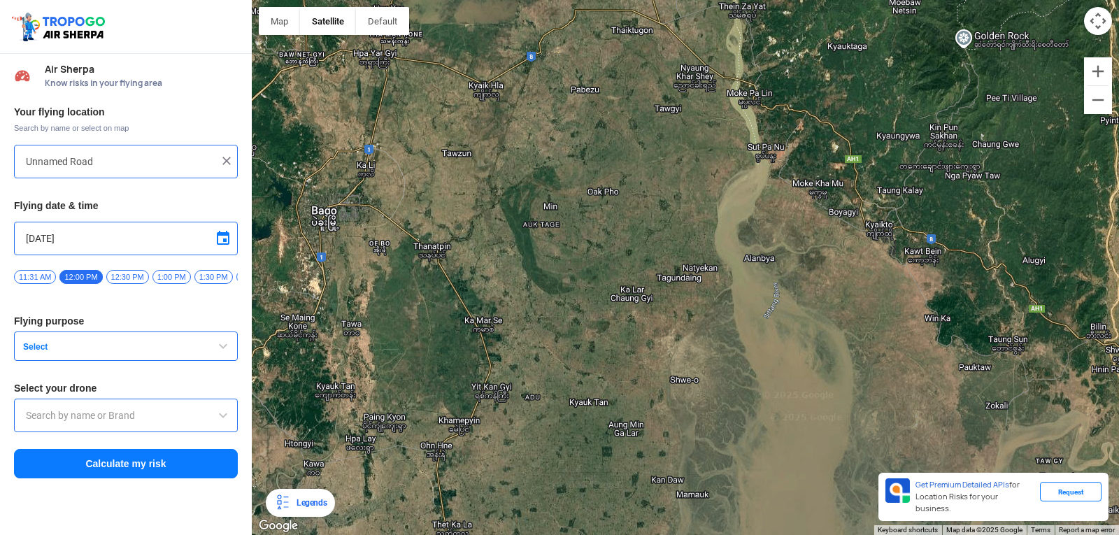
click at [229, 156] on img at bounding box center [227, 161] width 14 height 14
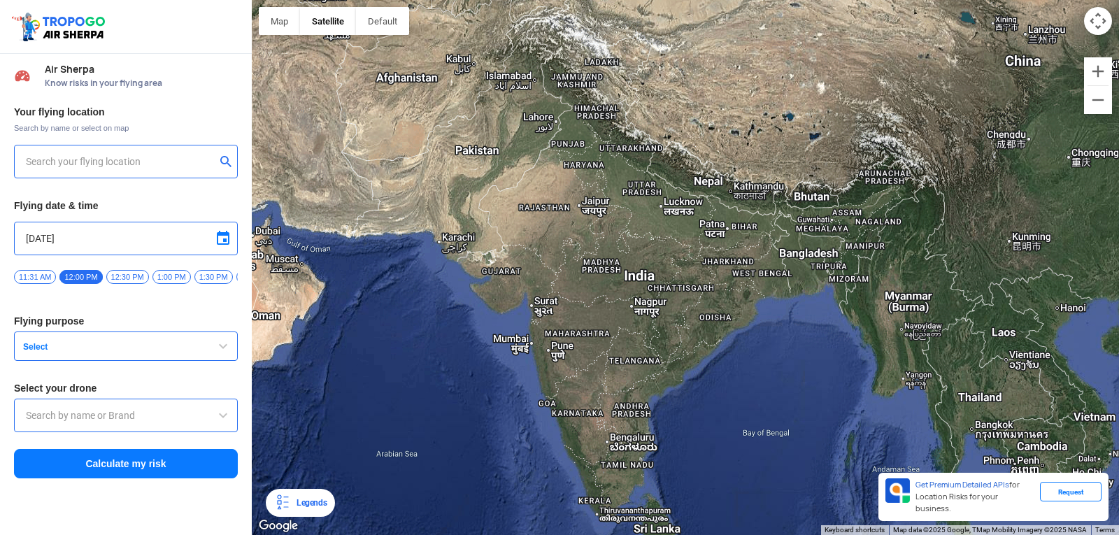
click at [93, 164] on input "text" at bounding box center [121, 161] width 190 height 17
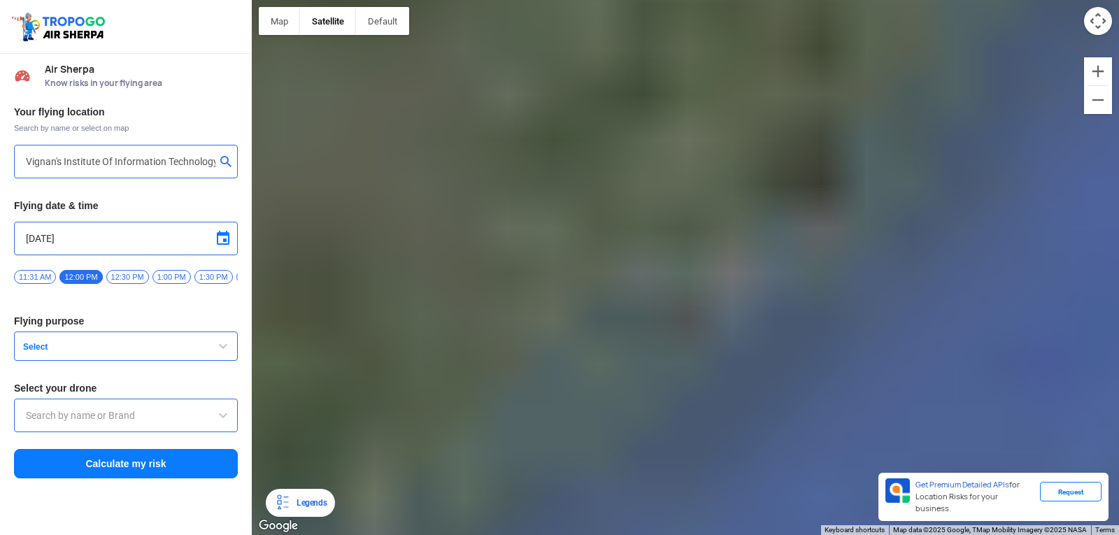
type input "Block D, Visakhapatnam, Andhra Pradesh 530049, India"
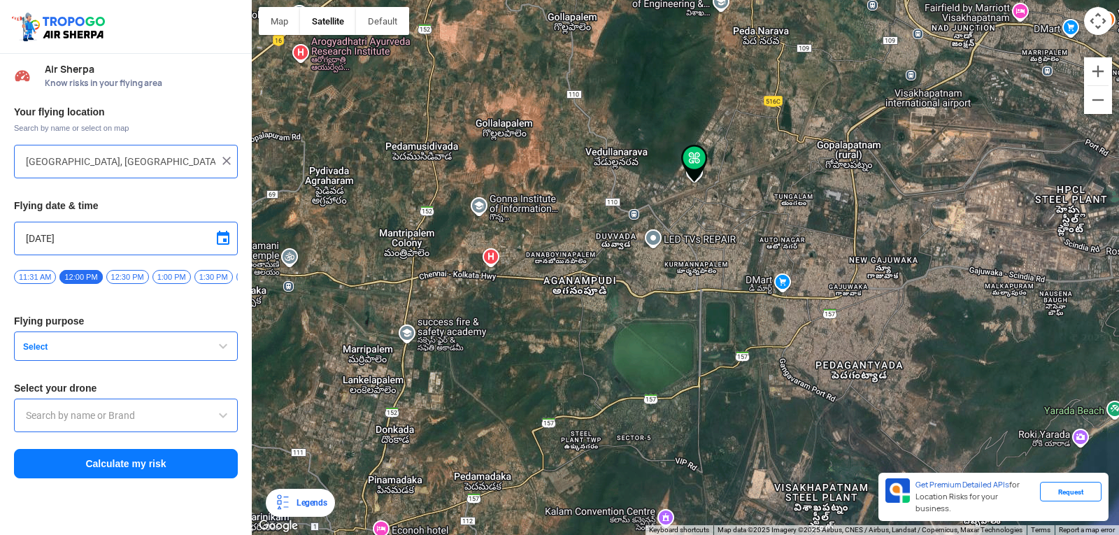
drag, startPoint x: 664, startPoint y: 334, endPoint x: 680, endPoint y: 207, distance: 127.7
click at [683, 201] on div at bounding box center [685, 267] width 867 height 535
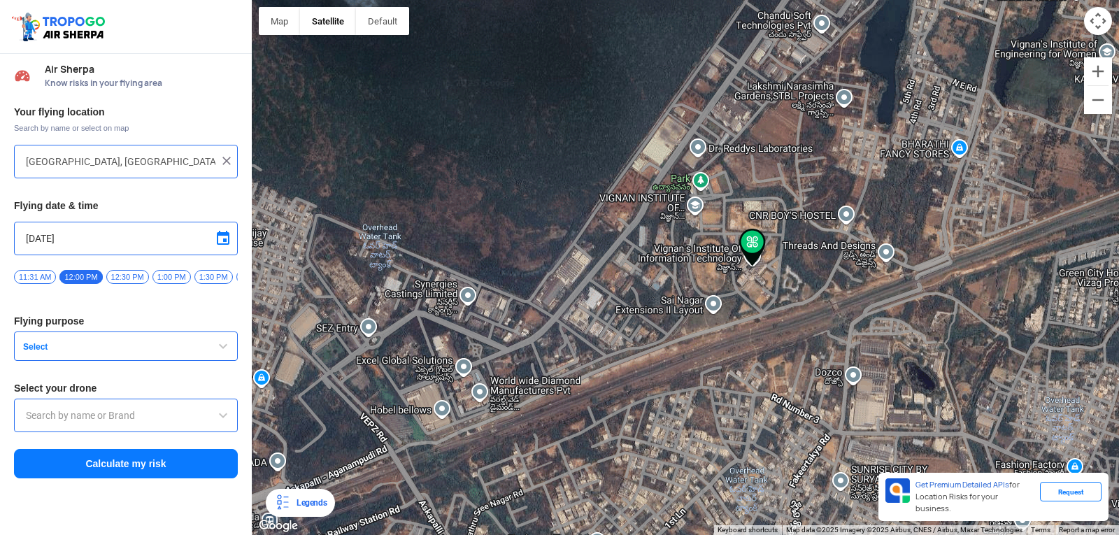
drag, startPoint x: 792, startPoint y: 152, endPoint x: 738, endPoint y: 384, distance: 237.8
click at [738, 384] on div at bounding box center [685, 267] width 867 height 535
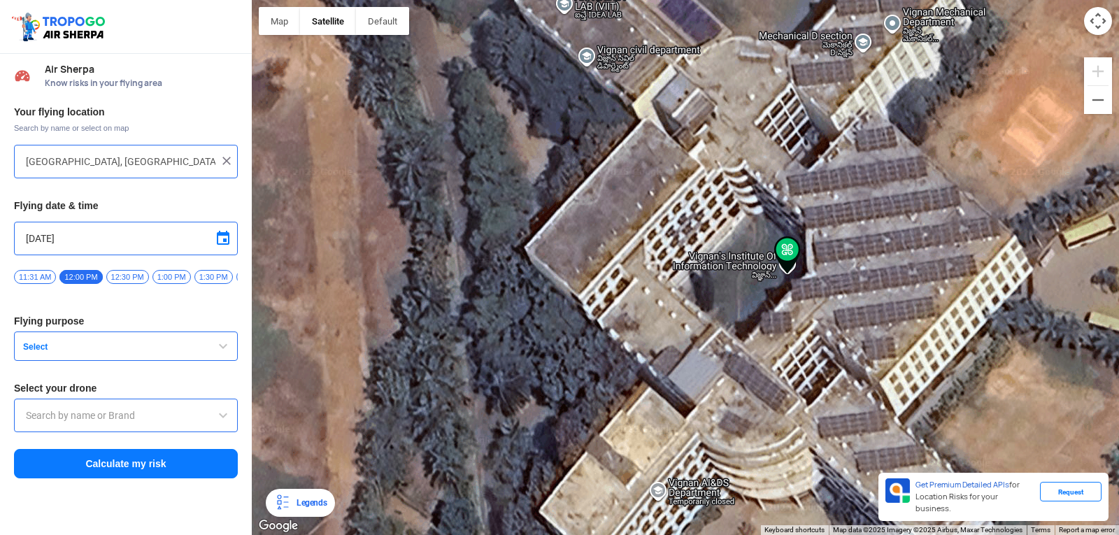
drag, startPoint x: 771, startPoint y: 397, endPoint x: 763, endPoint y: 283, distance: 114.2
click at [766, 284] on div at bounding box center [685, 267] width 867 height 535
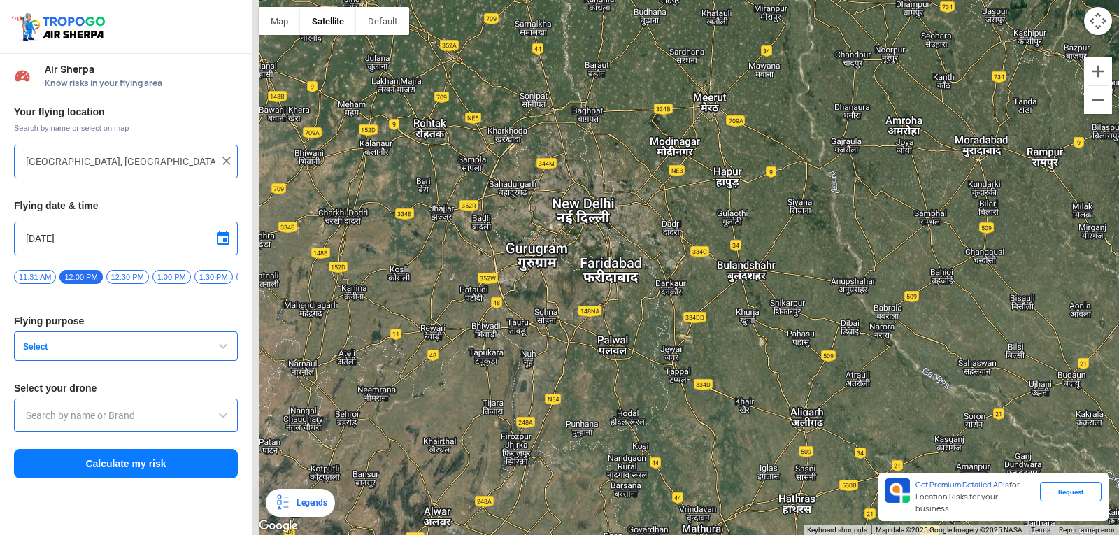
drag, startPoint x: 264, startPoint y: 88, endPoint x: 532, endPoint y: 237, distance: 307.1
click at [520, 241] on div at bounding box center [685, 267] width 867 height 535
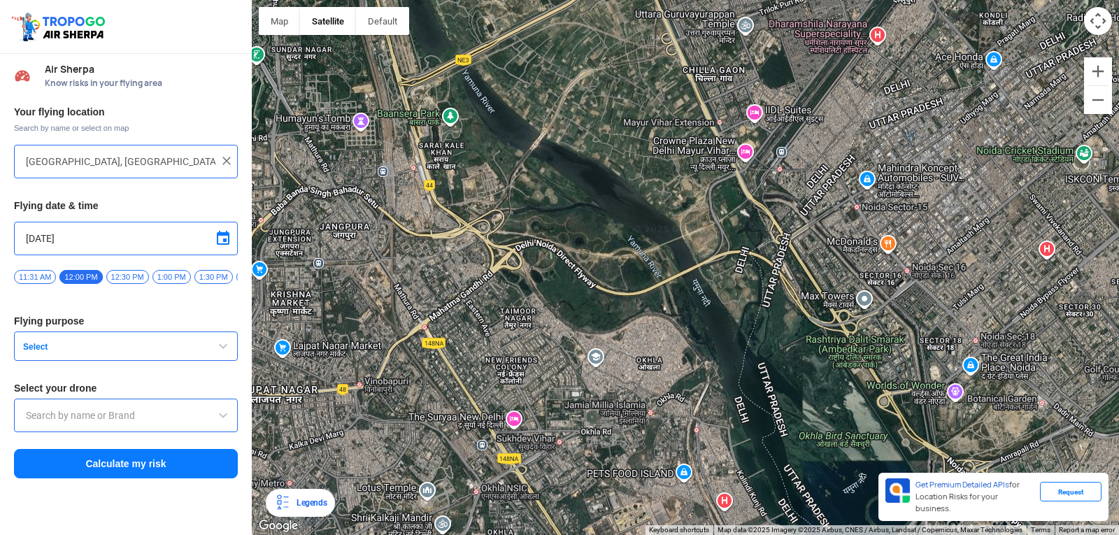
drag, startPoint x: 501, startPoint y: 190, endPoint x: 585, endPoint y: 341, distance: 173.1
click at [548, 341] on div at bounding box center [685, 267] width 867 height 535
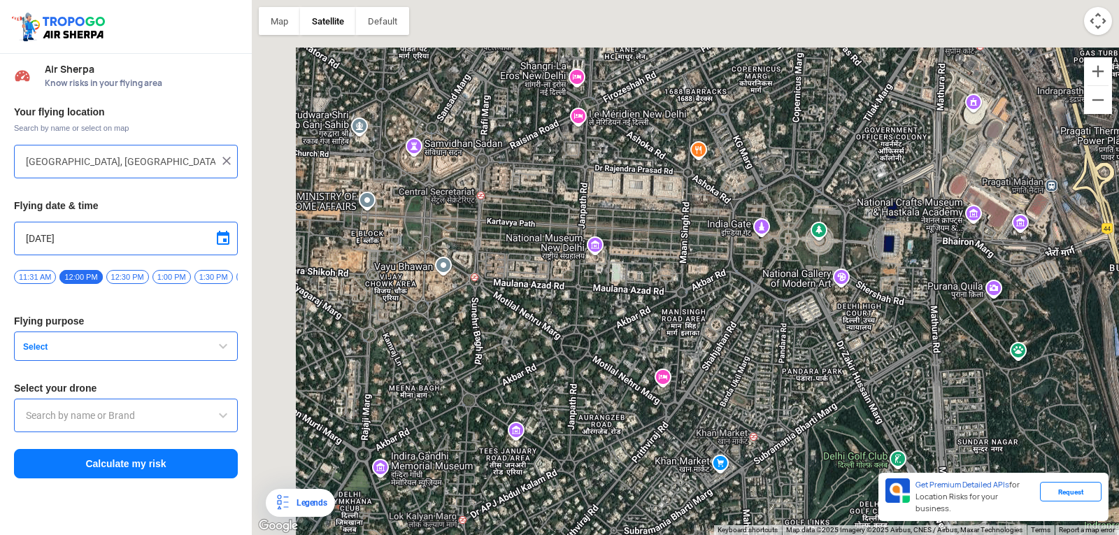
drag, startPoint x: 491, startPoint y: 183, endPoint x: 692, endPoint y: 366, distance: 272.3
click at [692, 366] on div at bounding box center [685, 267] width 867 height 535
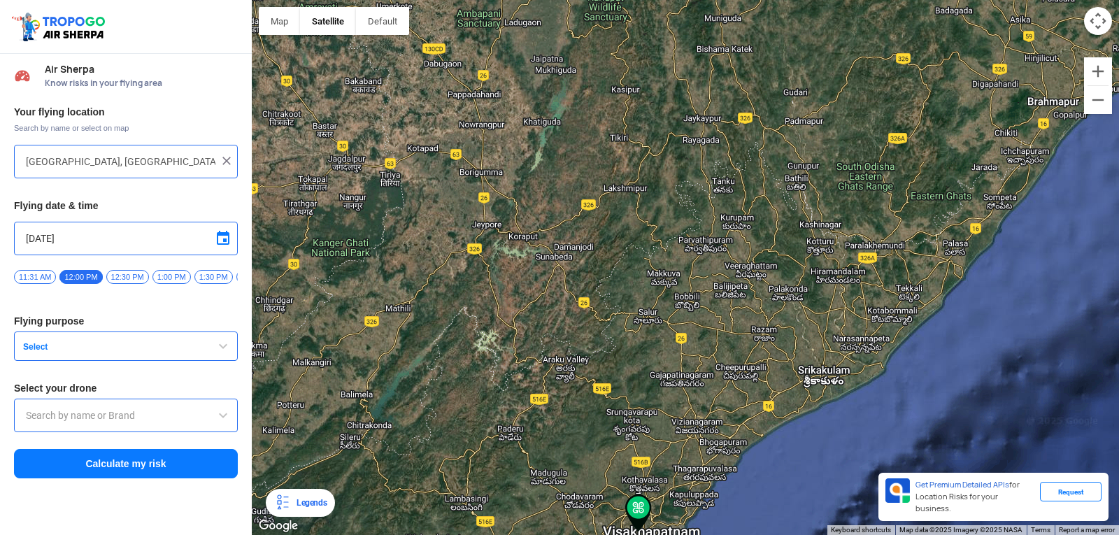
drag, startPoint x: 699, startPoint y: 356, endPoint x: 708, endPoint y: 312, distance: 45.0
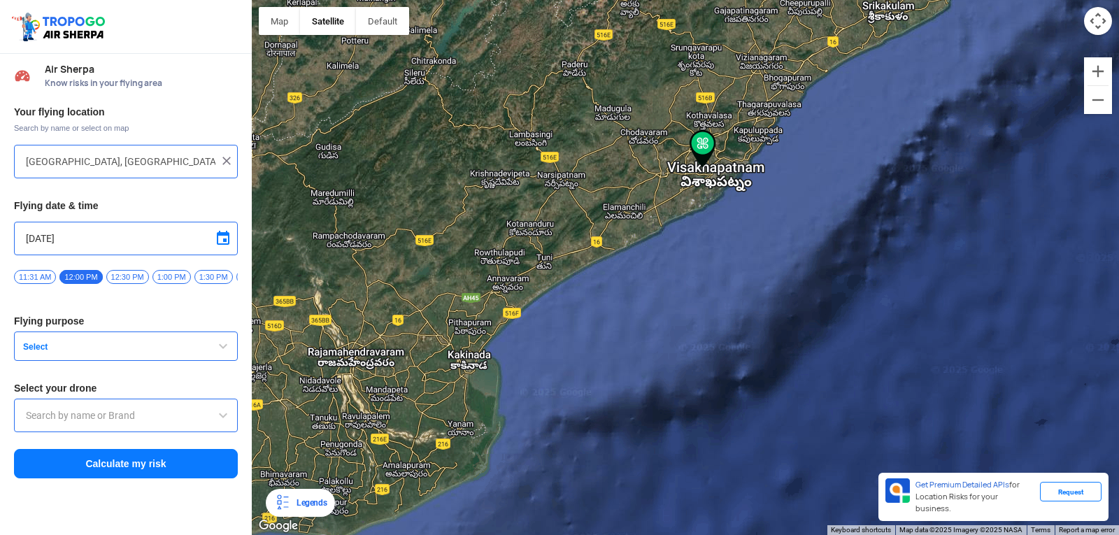
drag, startPoint x: 708, startPoint y: 306, endPoint x: 771, endPoint y: -60, distance: 371.2
click at [771, 0] on html "Location Risk Score Air Sherpa Know risks in your flying area Your flying locat…" at bounding box center [559, 267] width 1119 height 535
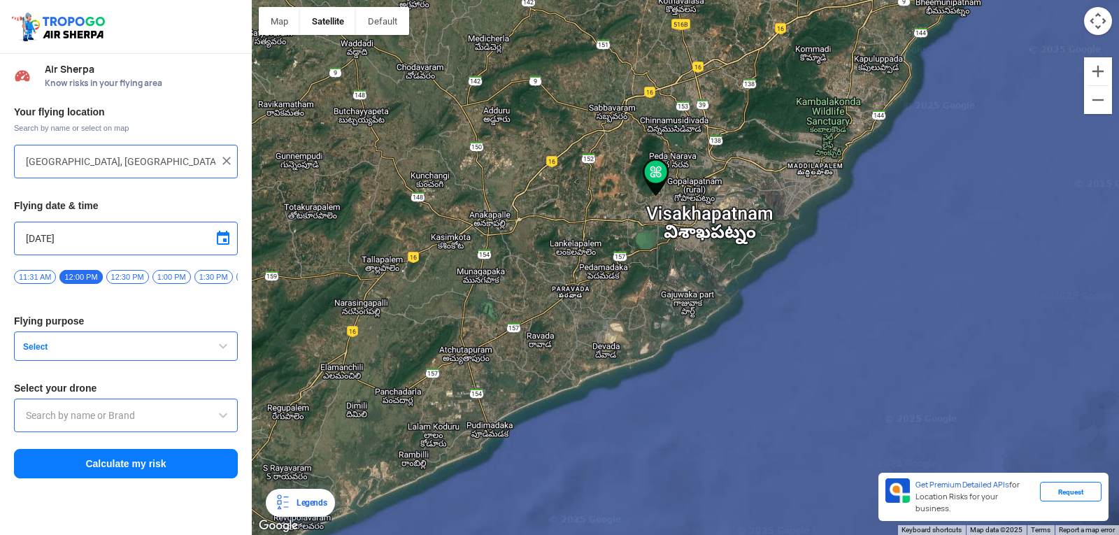
drag, startPoint x: 669, startPoint y: 271, endPoint x: 646, endPoint y: 173, distance: 101.3
click at [650, 178] on img at bounding box center [656, 178] width 27 height 38
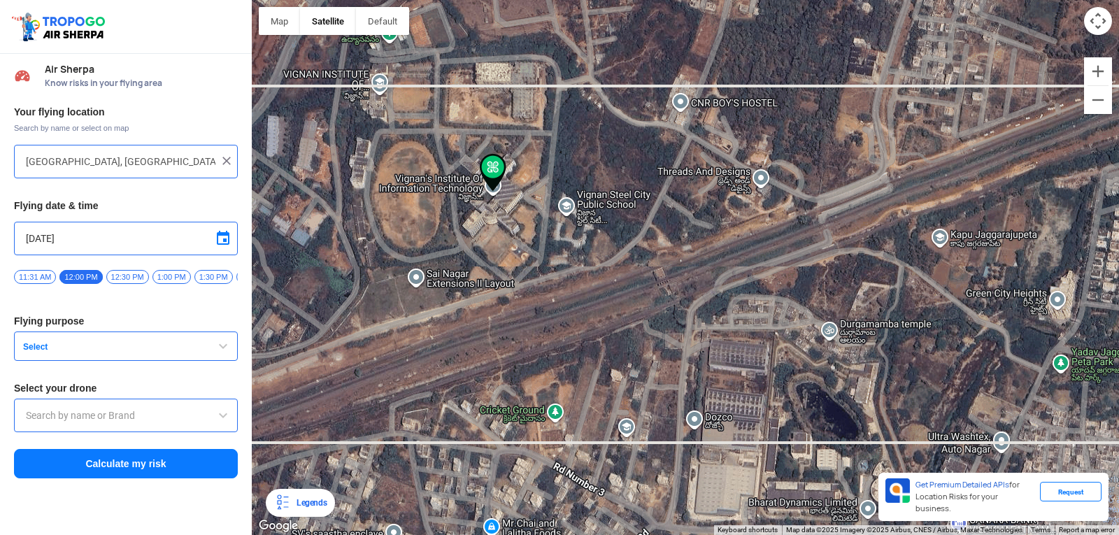
drag, startPoint x: 495, startPoint y: 220, endPoint x: 603, endPoint y: 228, distance: 108.7
click at [603, 228] on div at bounding box center [685, 267] width 867 height 535
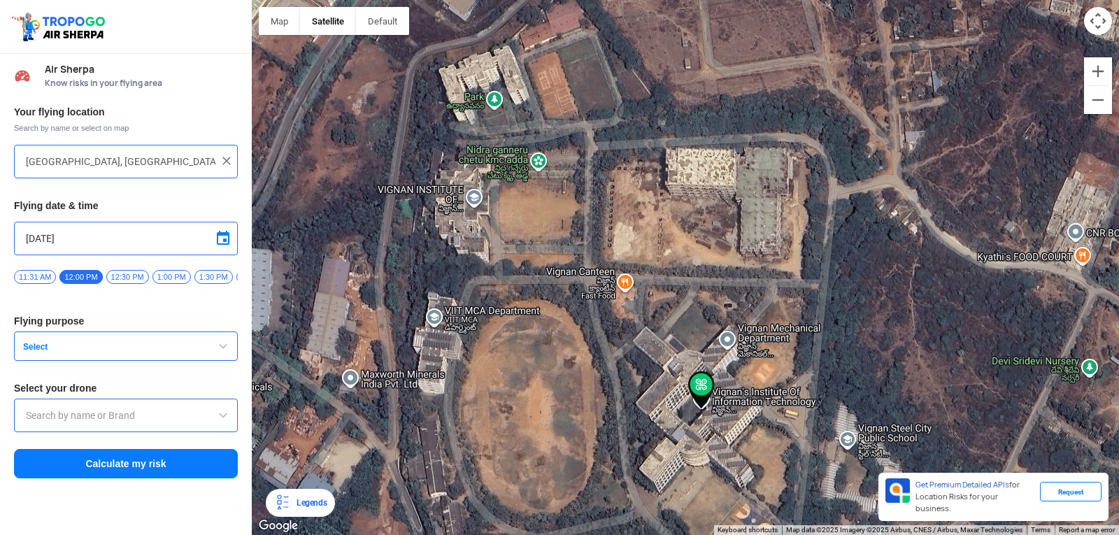
click at [214, 349] on button "Select" at bounding box center [126, 345] width 224 height 29
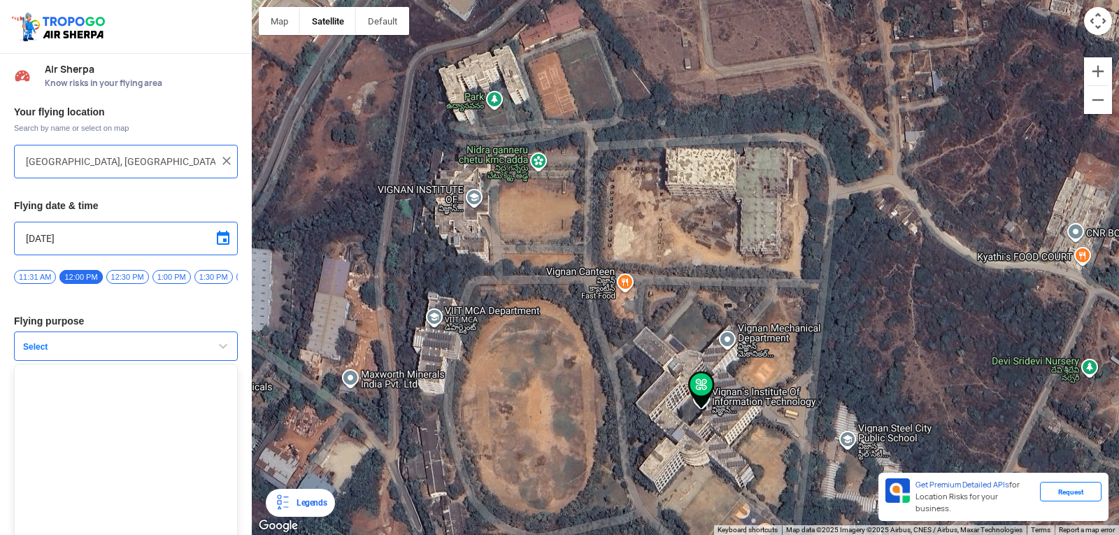
click at [215, 349] on span "button" at bounding box center [223, 346] width 17 height 17
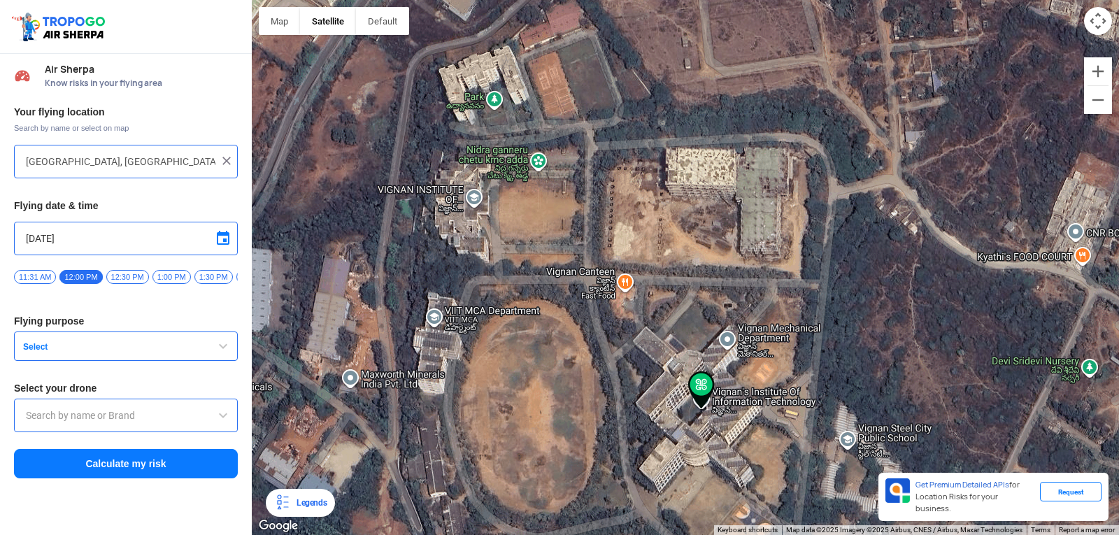
click at [214, 349] on button "Select" at bounding box center [126, 345] width 224 height 29
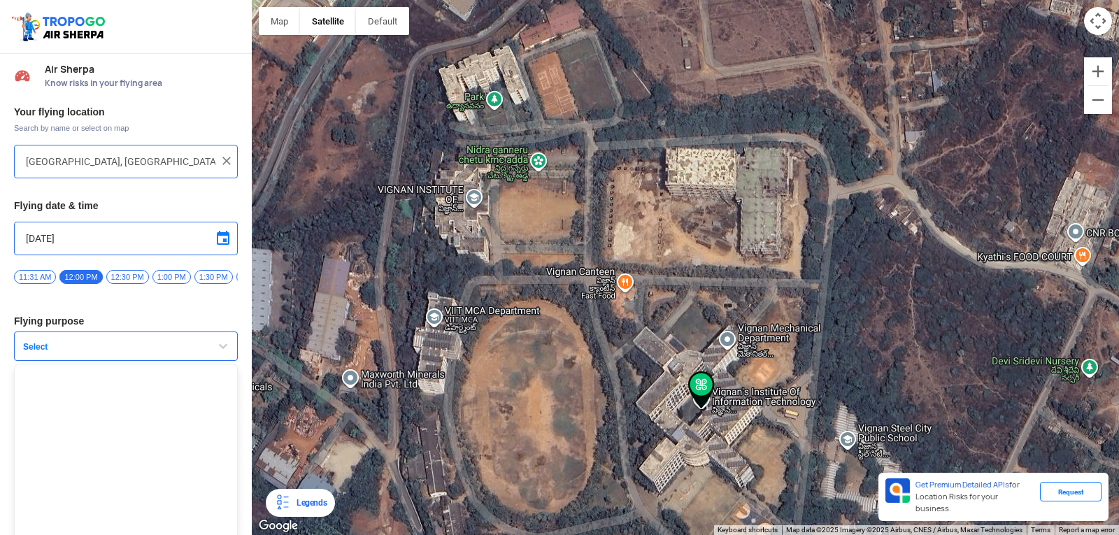
click at [215, 349] on span "button" at bounding box center [223, 346] width 17 height 17
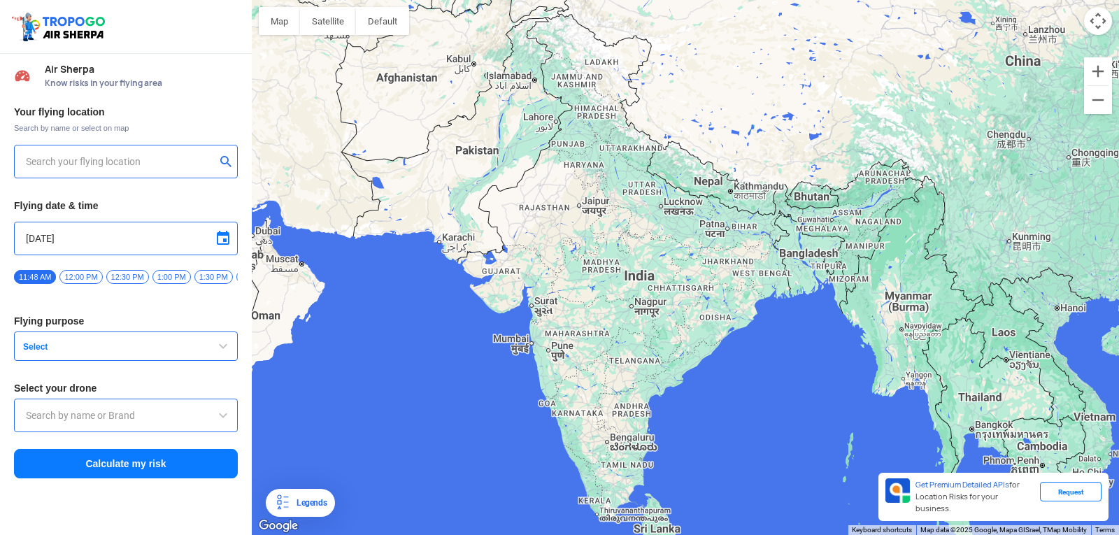
click at [94, 169] on input "text" at bounding box center [121, 161] width 190 height 17
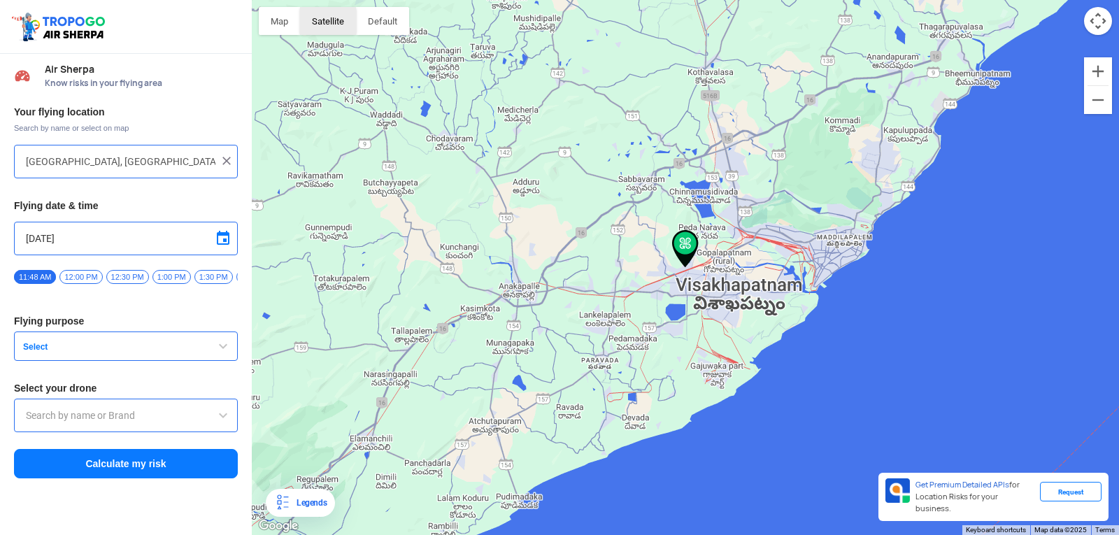
click at [333, 24] on button "Satellite" at bounding box center [328, 21] width 56 height 28
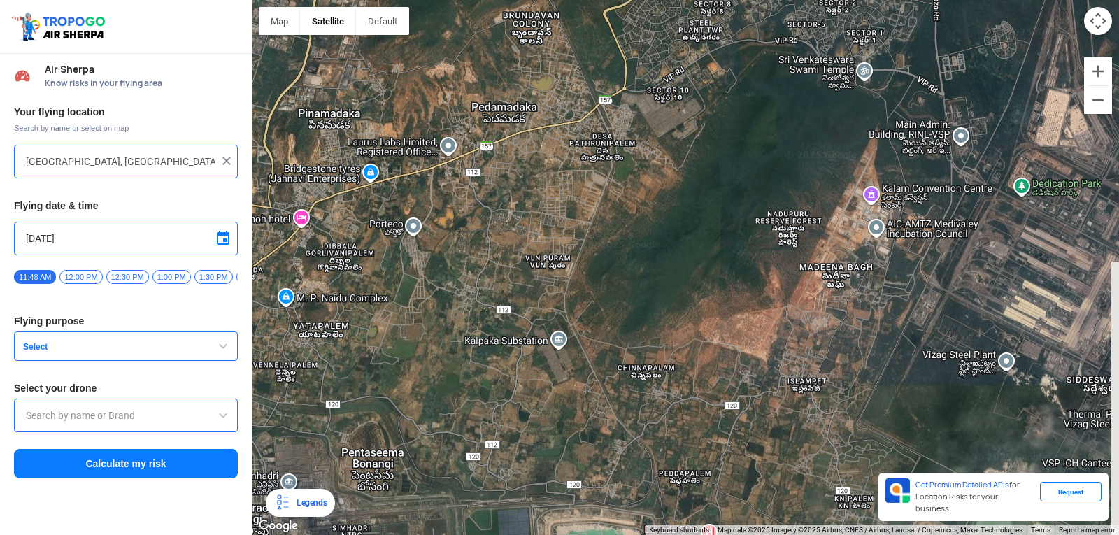
drag, startPoint x: 697, startPoint y: 376, endPoint x: 619, endPoint y: 511, distance: 156.6
click at [611, 524] on html "Location Risk Score Air Sherpa Know risks in your flying area Your flying locat…" at bounding box center [559, 267] width 1119 height 535
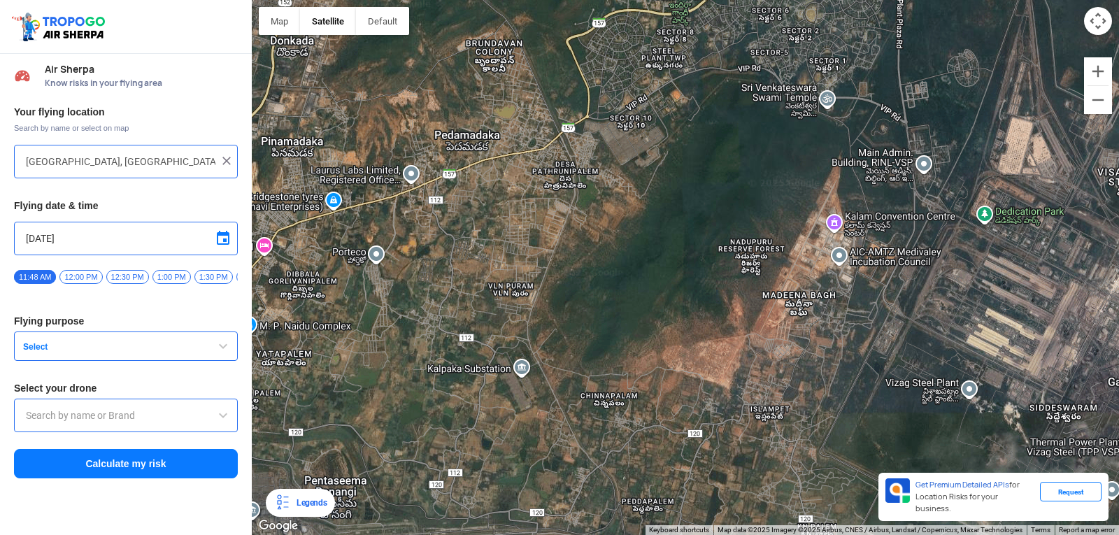
drag, startPoint x: 619, startPoint y: 510, endPoint x: 577, endPoint y: 568, distance: 71.1
click at [577, 524] on html "Location Risk Score Air Sherpa Know risks in your flying area Your flying locat…" at bounding box center [559, 267] width 1119 height 535
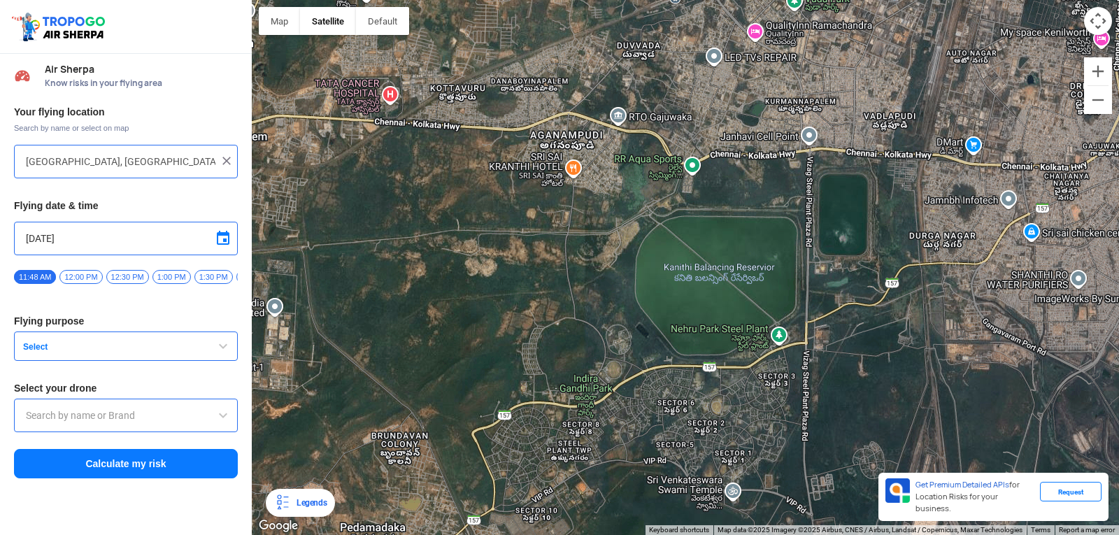
drag, startPoint x: 729, startPoint y: 174, endPoint x: 641, endPoint y: 568, distance: 403.3
click at [641, 524] on html "Location Risk Score Air Sherpa Know risks in your flying area Your flying locat…" at bounding box center [559, 267] width 1119 height 535
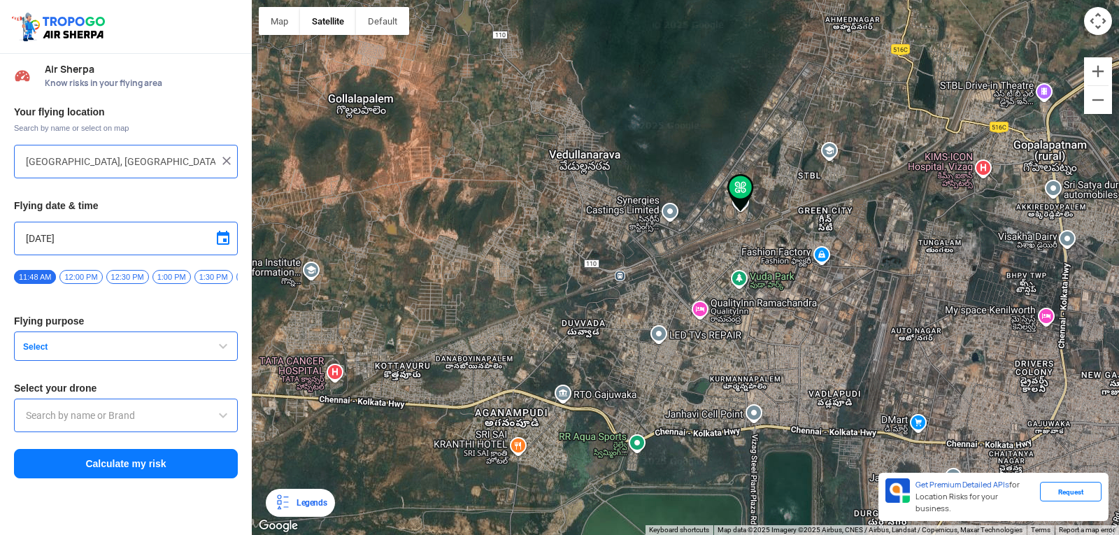
drag, startPoint x: 683, startPoint y: 288, endPoint x: 624, endPoint y: 568, distance: 285.7
click at [624, 524] on html "Location Risk Score Air Sherpa Know risks in your flying area Your flying locat…" at bounding box center [559, 267] width 1119 height 535
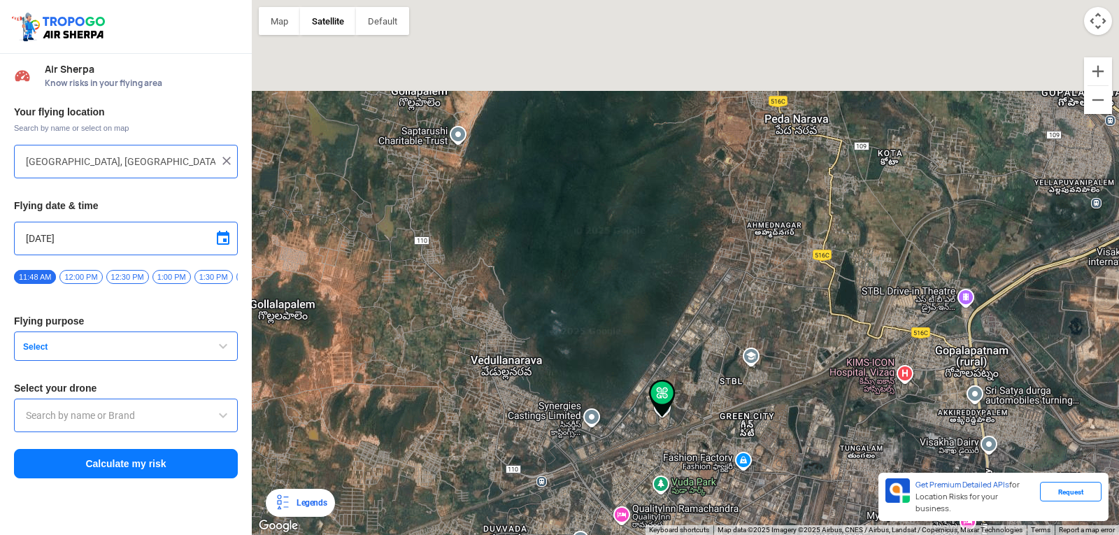
drag, startPoint x: 706, startPoint y: 299, endPoint x: 631, endPoint y: 508, distance: 221.4
click at [631, 508] on div at bounding box center [685, 267] width 867 height 535
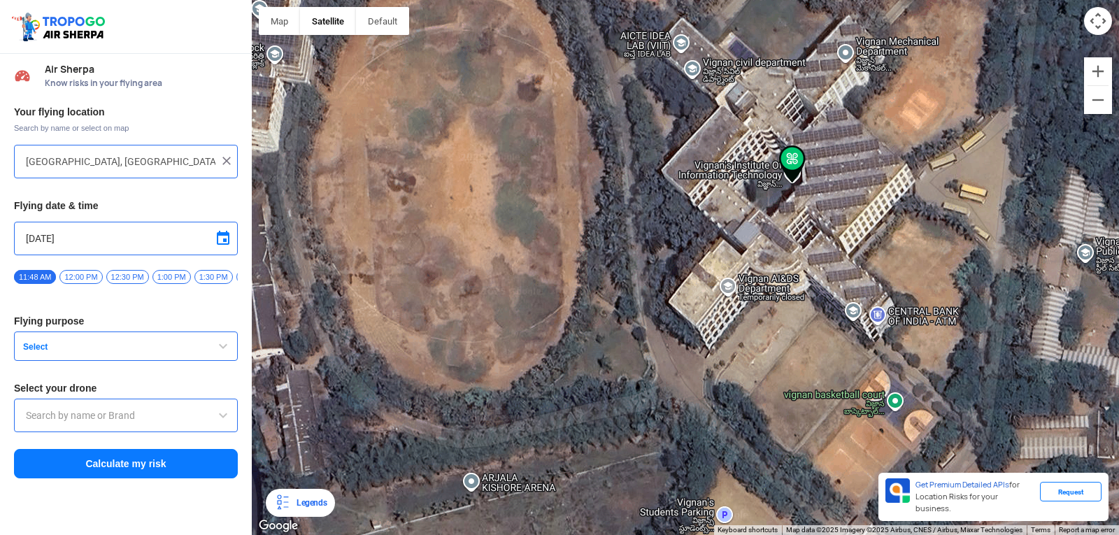
drag, startPoint x: 985, startPoint y: 405, endPoint x: 763, endPoint y: 296, distance: 246.8
click at [763, 296] on div at bounding box center [685, 267] width 867 height 535
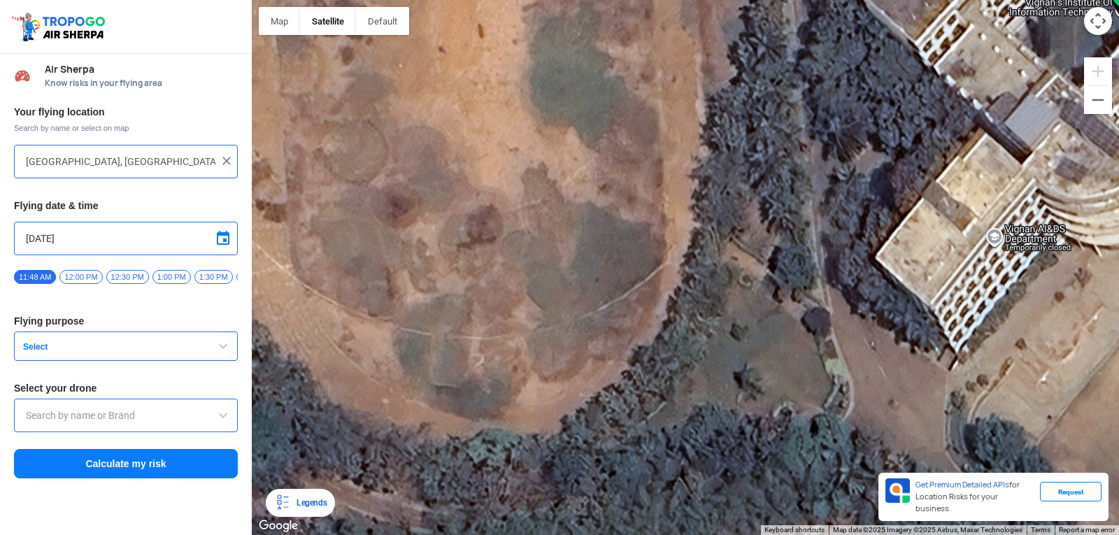
drag, startPoint x: 354, startPoint y: 344, endPoint x: 759, endPoint y: 348, distance: 404.9
click at [759, 348] on div at bounding box center [685, 267] width 867 height 535
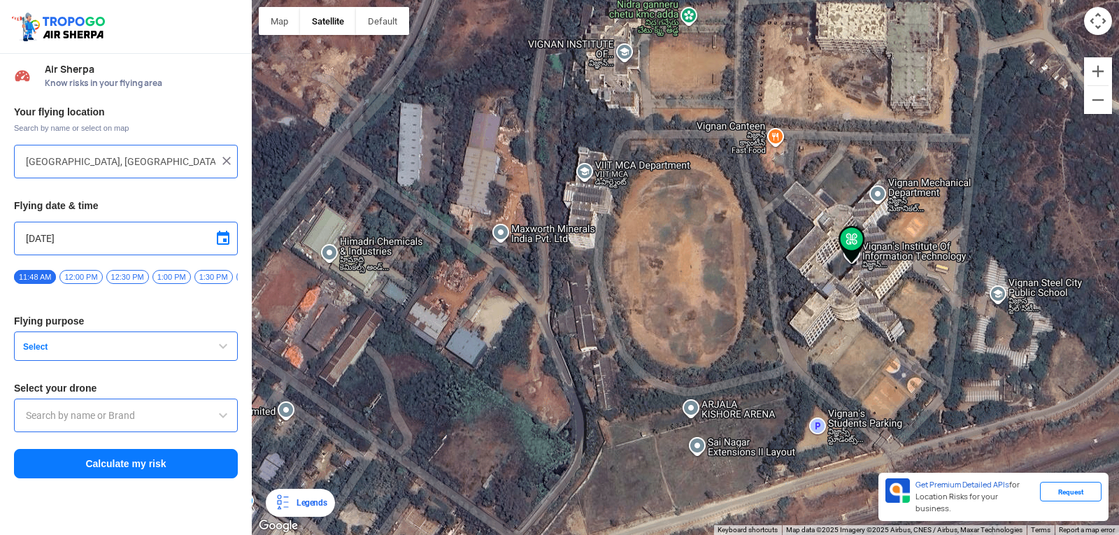
click at [303, 496] on div "Legends" at bounding box center [309, 502] width 36 height 17
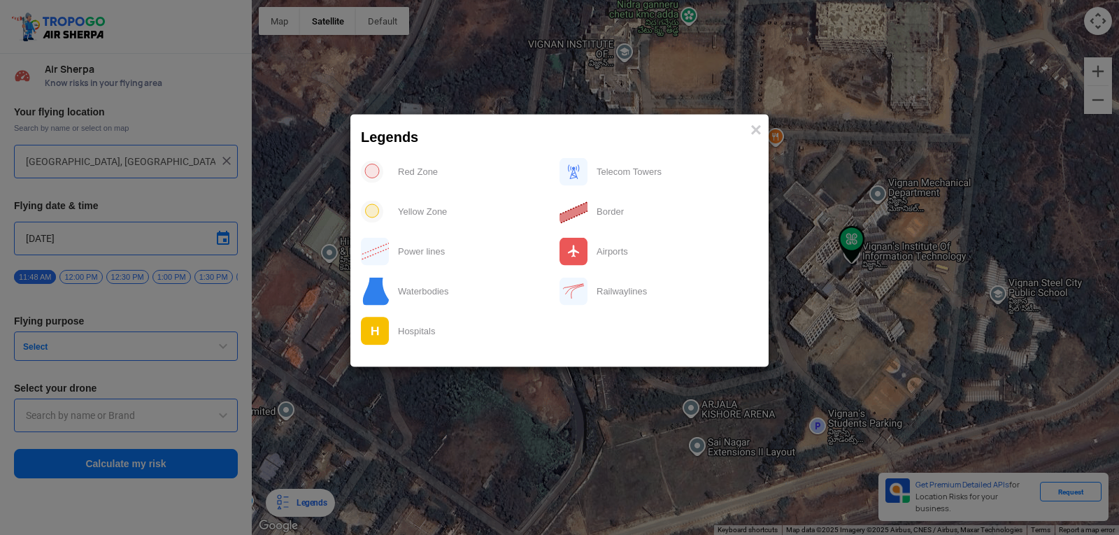
click at [608, 247] on div "Airports" at bounding box center [673, 251] width 170 height 29
click at [577, 258] on img at bounding box center [573, 251] width 29 height 28
click at [757, 128] on span "×" at bounding box center [755, 130] width 11 height 22
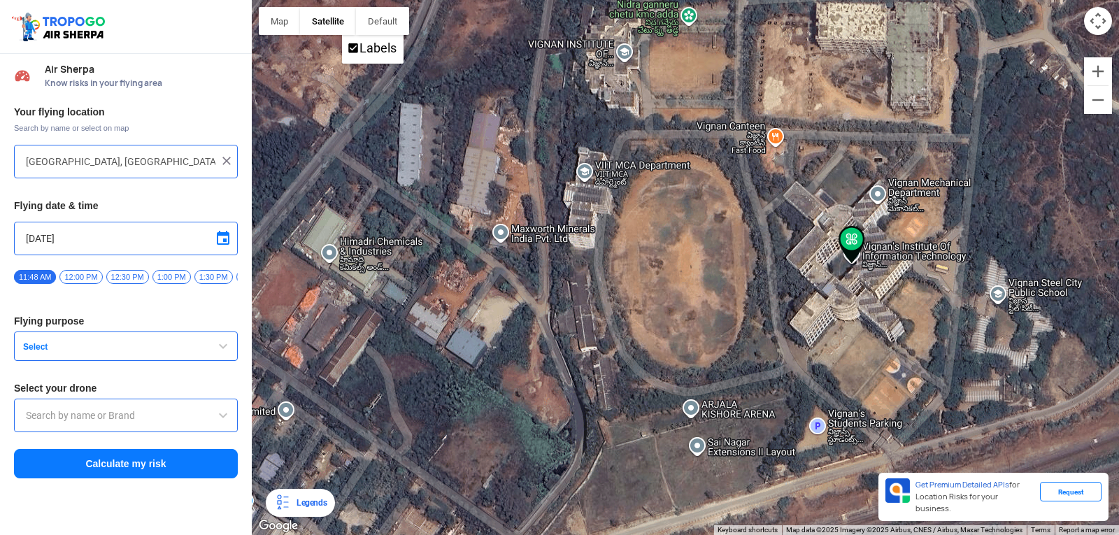
click at [322, 80] on div at bounding box center [685, 267] width 867 height 535
type input "144, Khattalwada, Wadgaon, Maharashtra 272176, India"
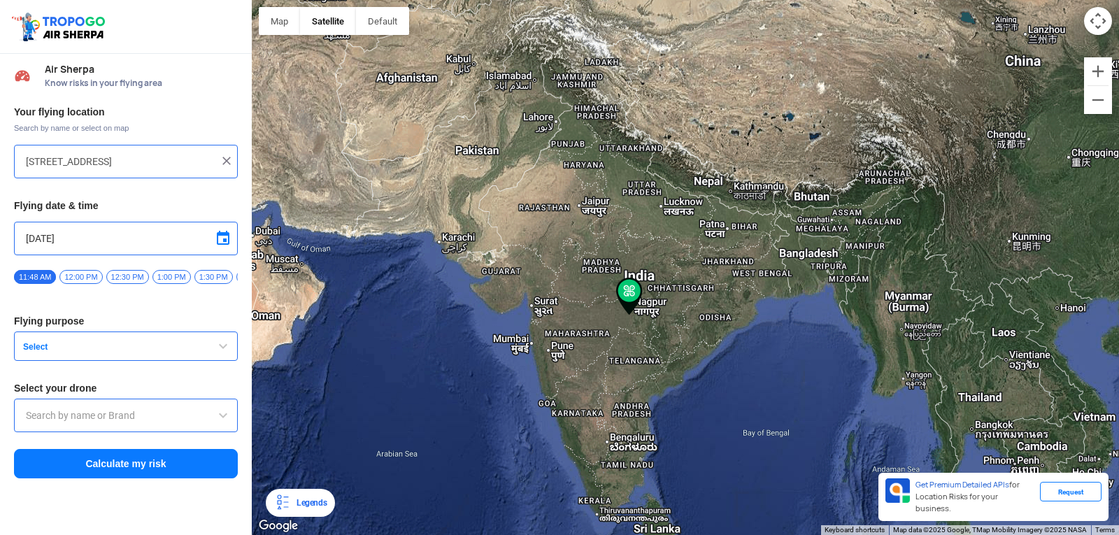
click at [223, 151] on div "144, Khattalwada, Wadgaon, Maharashtra 272176, India" at bounding box center [126, 162] width 224 height 34
click at [223, 159] on img at bounding box center [227, 161] width 14 height 14
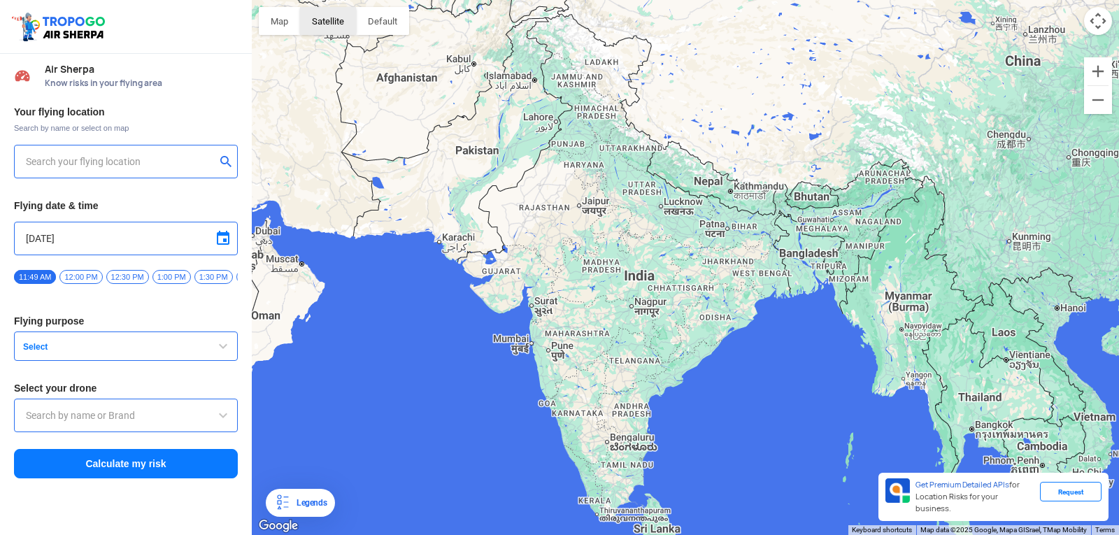
click at [343, 20] on button "Satellite" at bounding box center [328, 21] width 56 height 28
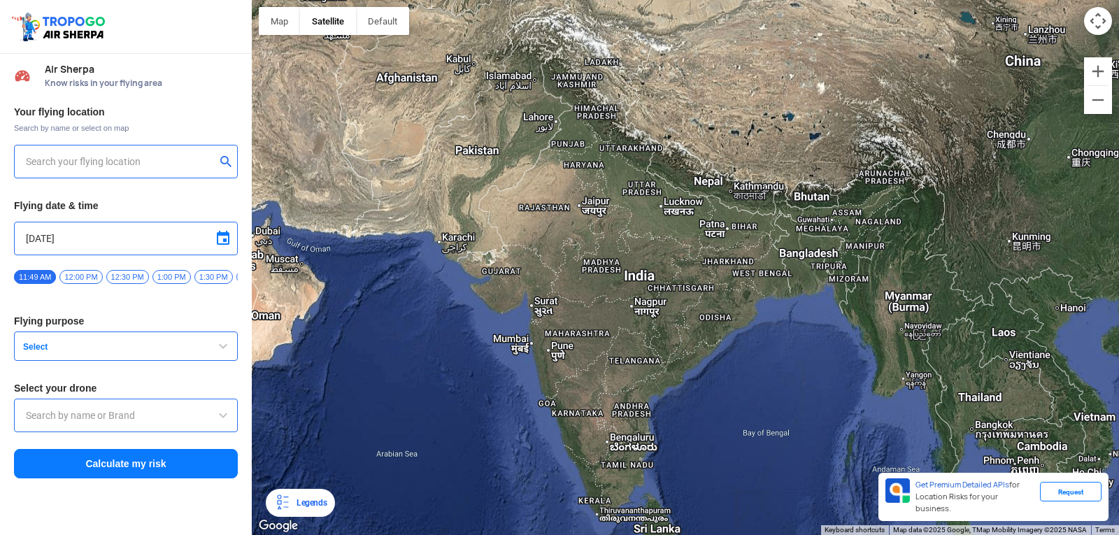
click at [177, 156] on input "text" at bounding box center [121, 161] width 190 height 17
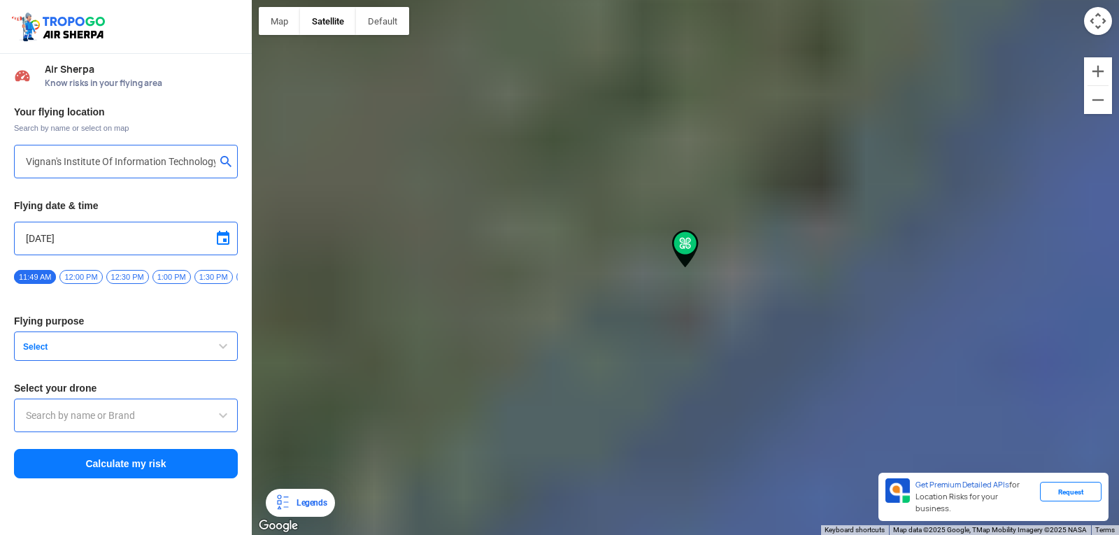
type input "Block D, Visakhapatnam, Andhra Pradesh 530049, India"
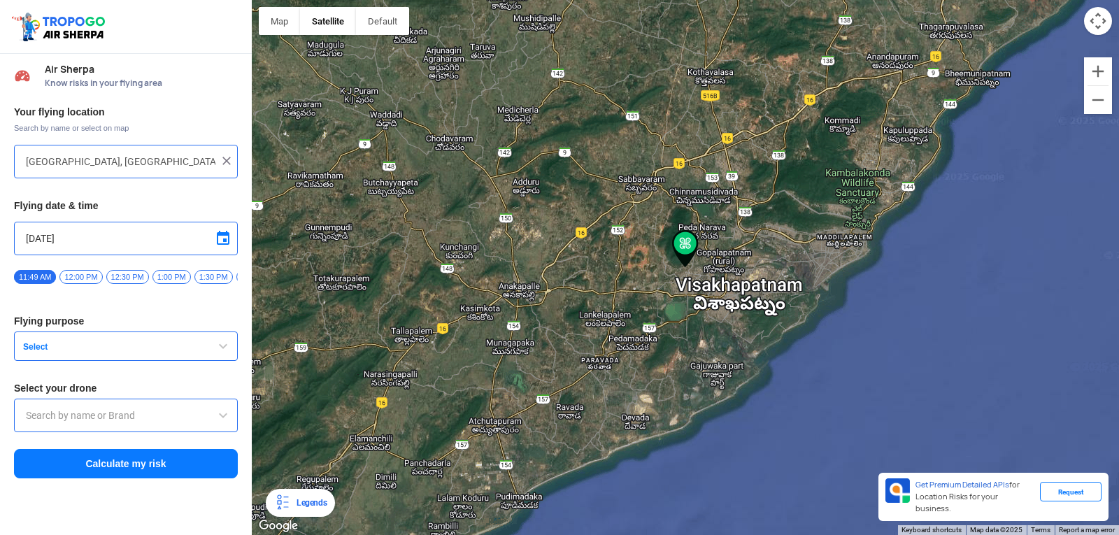
type input "Lookout VTOL_Tactical"
click at [1096, 59] on button "Zoom in" at bounding box center [1098, 71] width 28 height 28
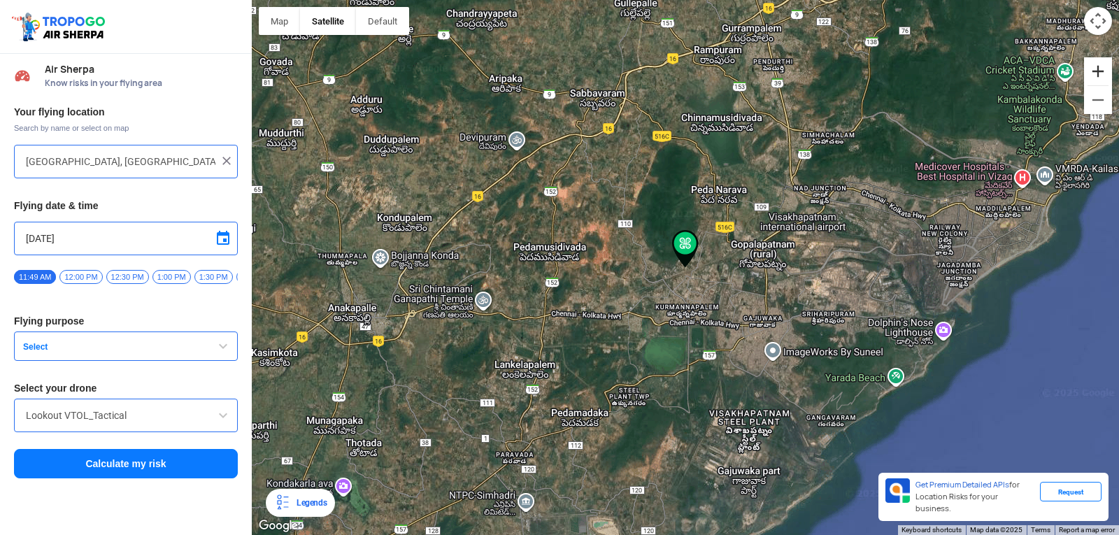
click at [1093, 62] on button "Zoom in" at bounding box center [1098, 71] width 28 height 28
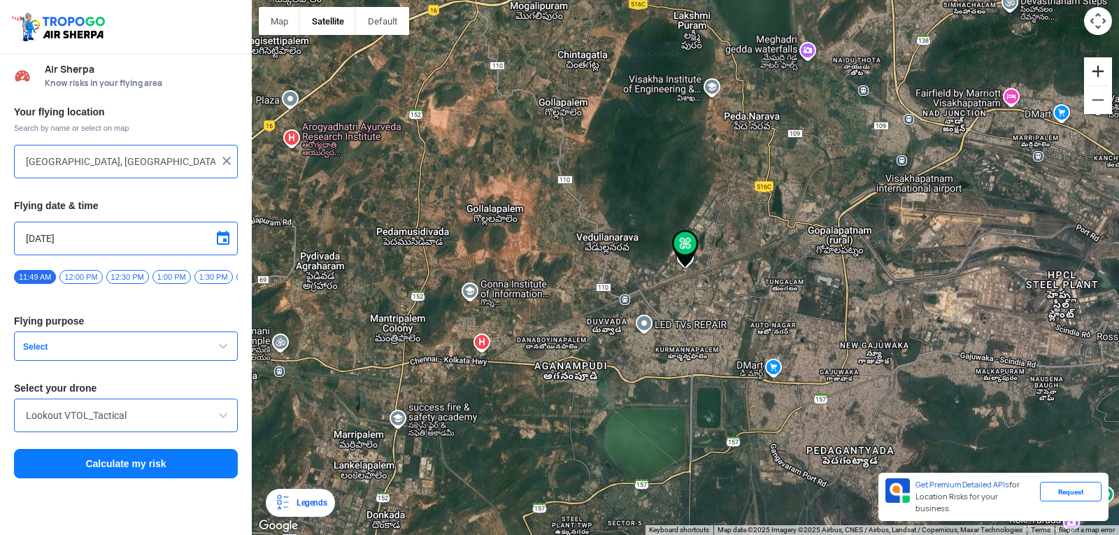
click at [1093, 62] on button "Zoom in" at bounding box center [1098, 71] width 28 height 28
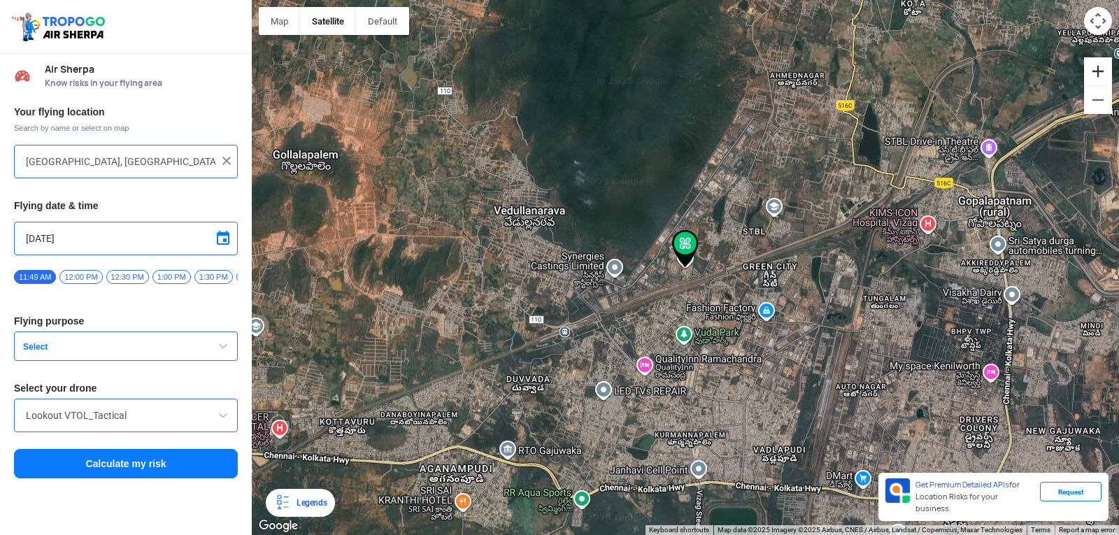
click at [1093, 63] on button "Zoom in" at bounding box center [1098, 71] width 28 height 28
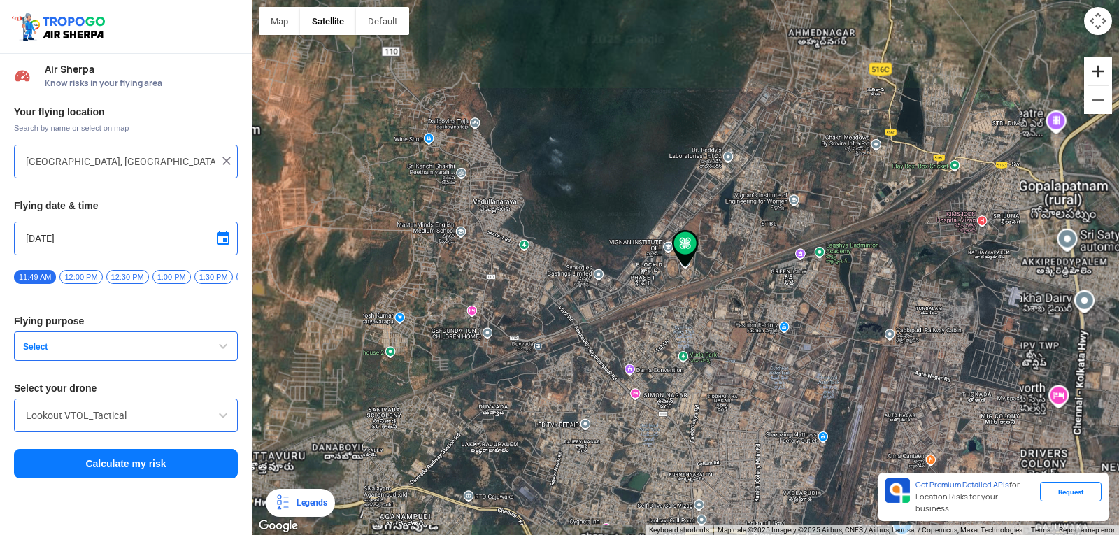
click at [1093, 63] on button "Zoom in" at bounding box center [1098, 71] width 28 height 28
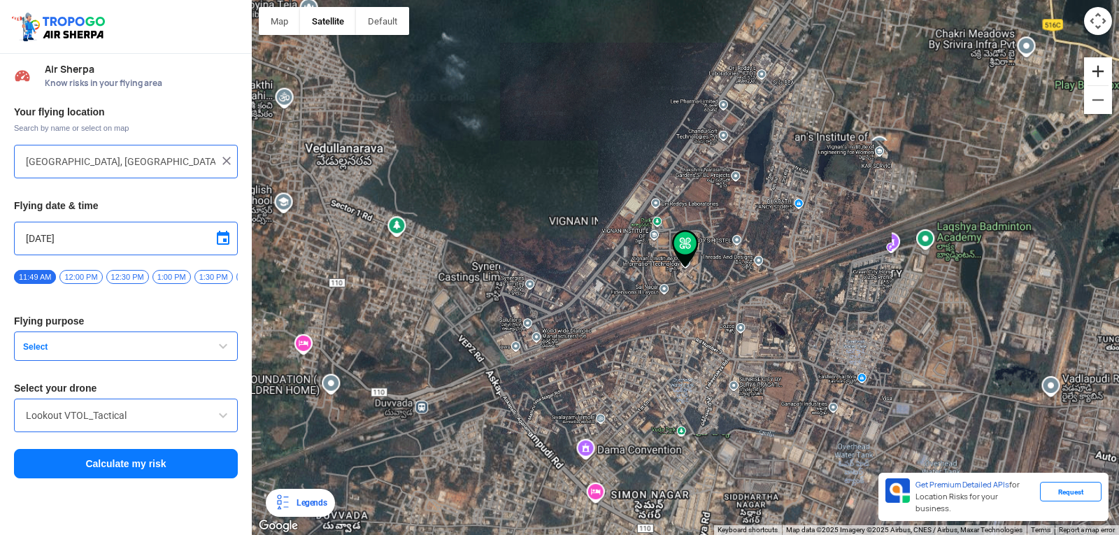
click at [1093, 64] on button "Zoom in" at bounding box center [1098, 71] width 28 height 28
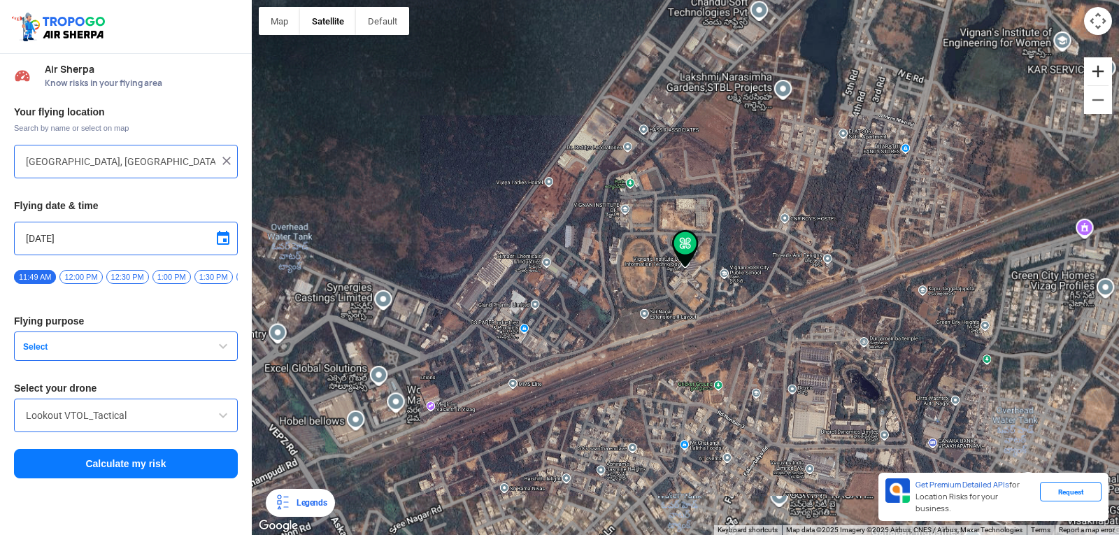
click at [1093, 64] on button "Zoom in" at bounding box center [1098, 71] width 28 height 28
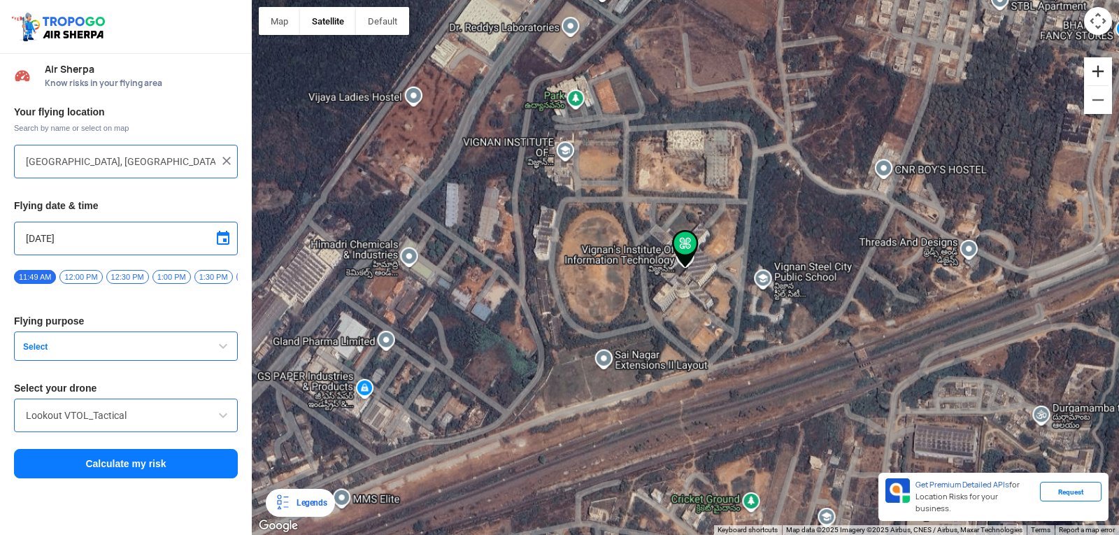
click at [1093, 64] on button "Zoom in" at bounding box center [1098, 71] width 28 height 28
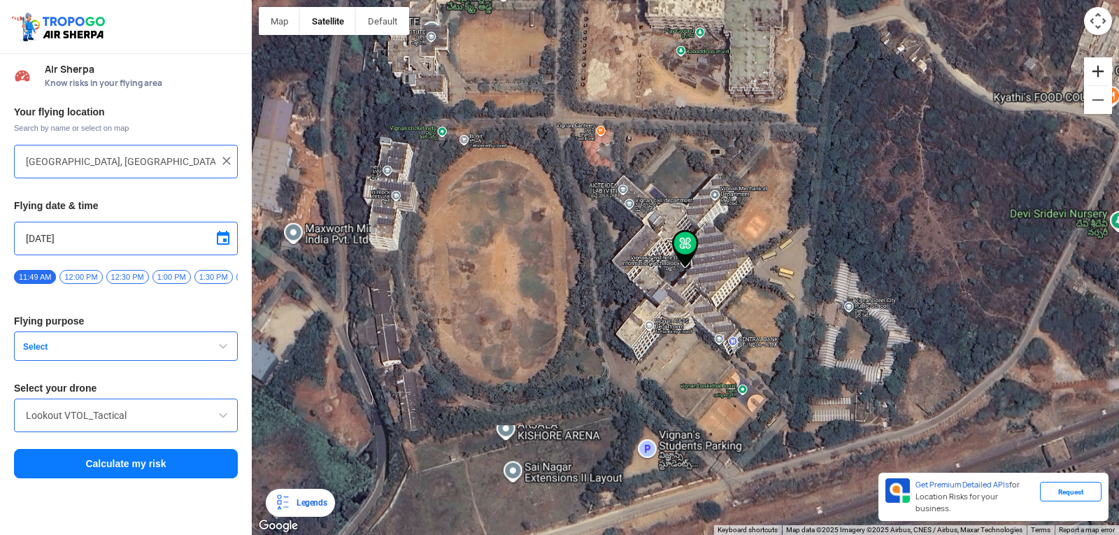
click at [1093, 64] on button "Zoom in" at bounding box center [1098, 71] width 28 height 28
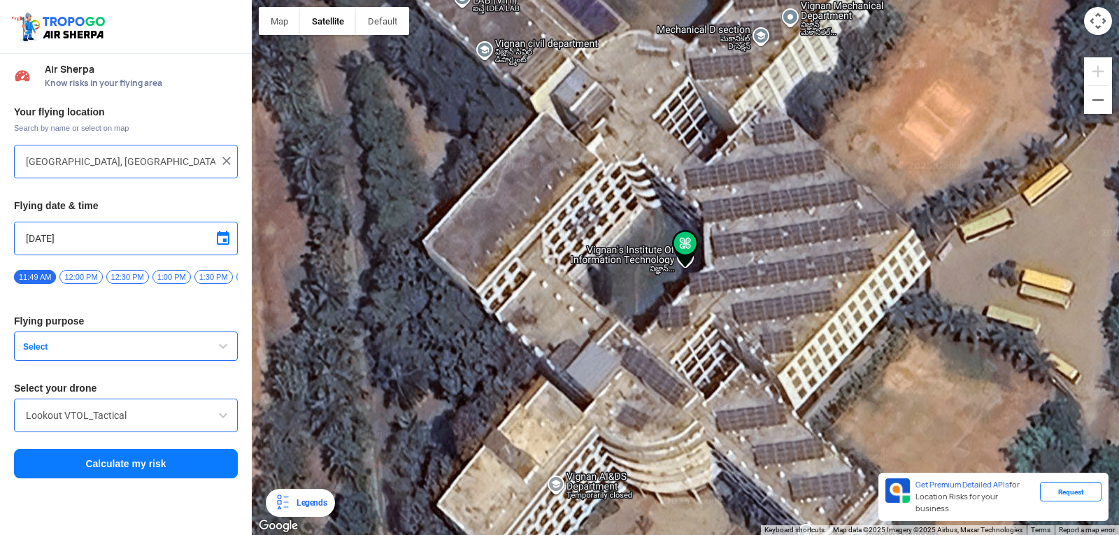
click at [1094, 21] on button "Map camera controls" at bounding box center [1098, 21] width 28 height 28
click at [1026, 29] on button "Move down" at bounding box center [1028, 21] width 28 height 28
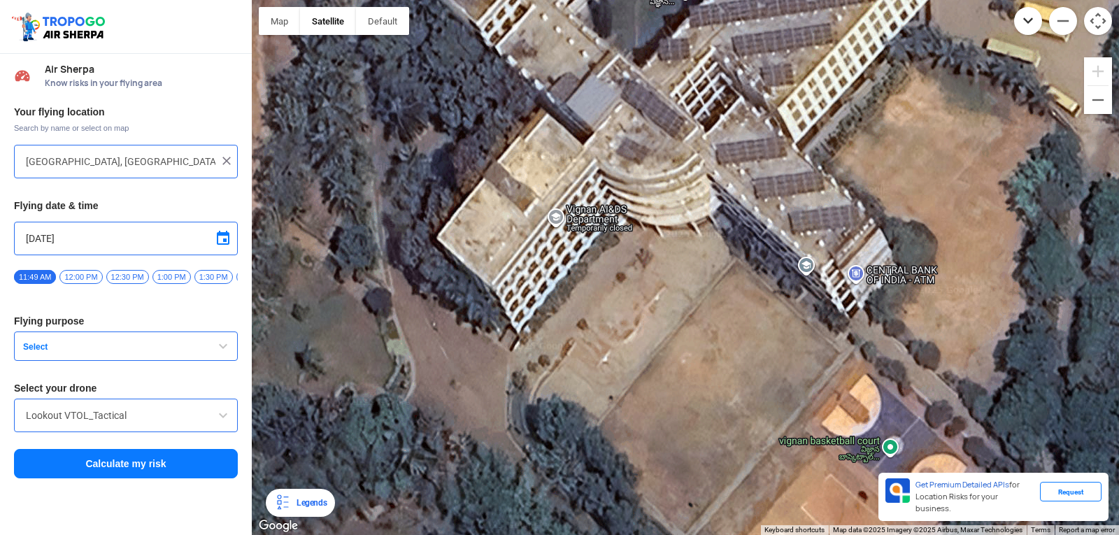
click at [1026, 29] on button "Move down" at bounding box center [1028, 21] width 28 height 28
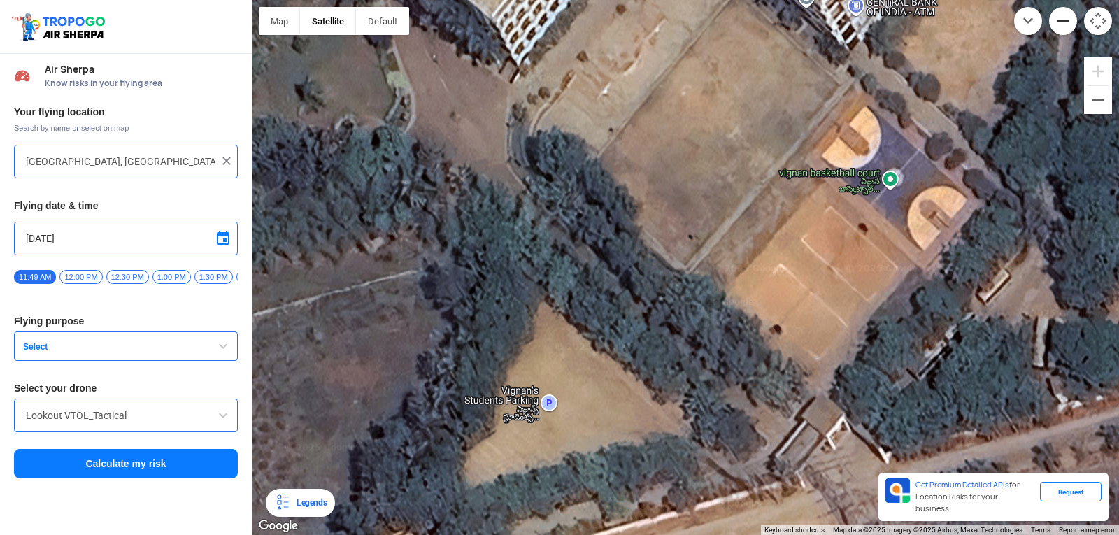
click at [1062, 17] on button "Zoom out" at bounding box center [1063, 21] width 28 height 28
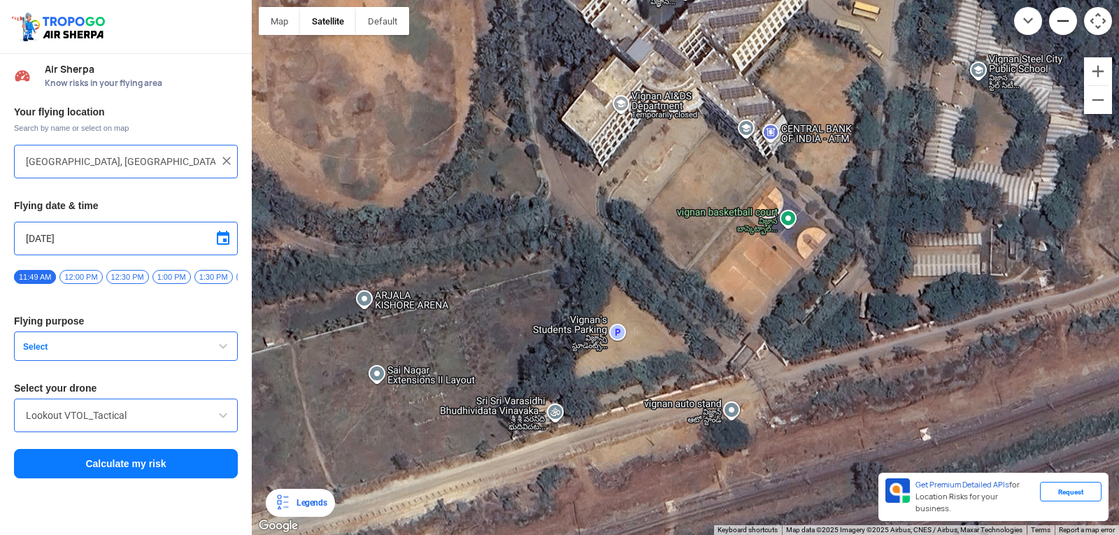
click at [1062, 17] on button "Zoom out" at bounding box center [1063, 21] width 28 height 28
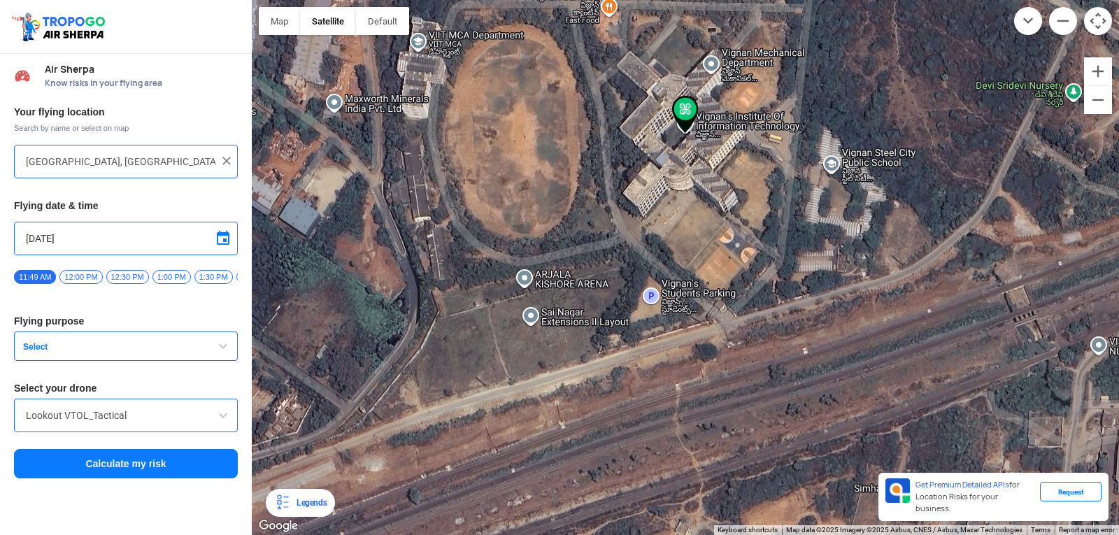
click at [703, 174] on div at bounding box center [685, 267] width 867 height 535
